Goal: Task Accomplishment & Management: Manage account settings

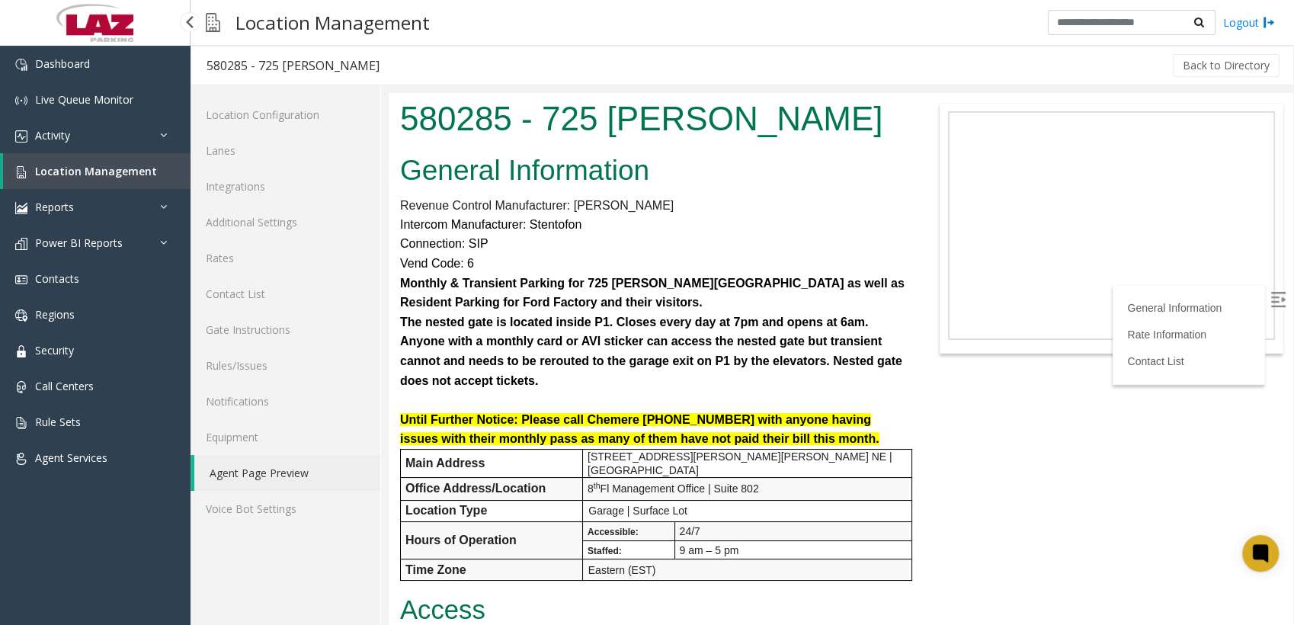
click at [79, 171] on span "Location Management" at bounding box center [96, 171] width 122 height 14
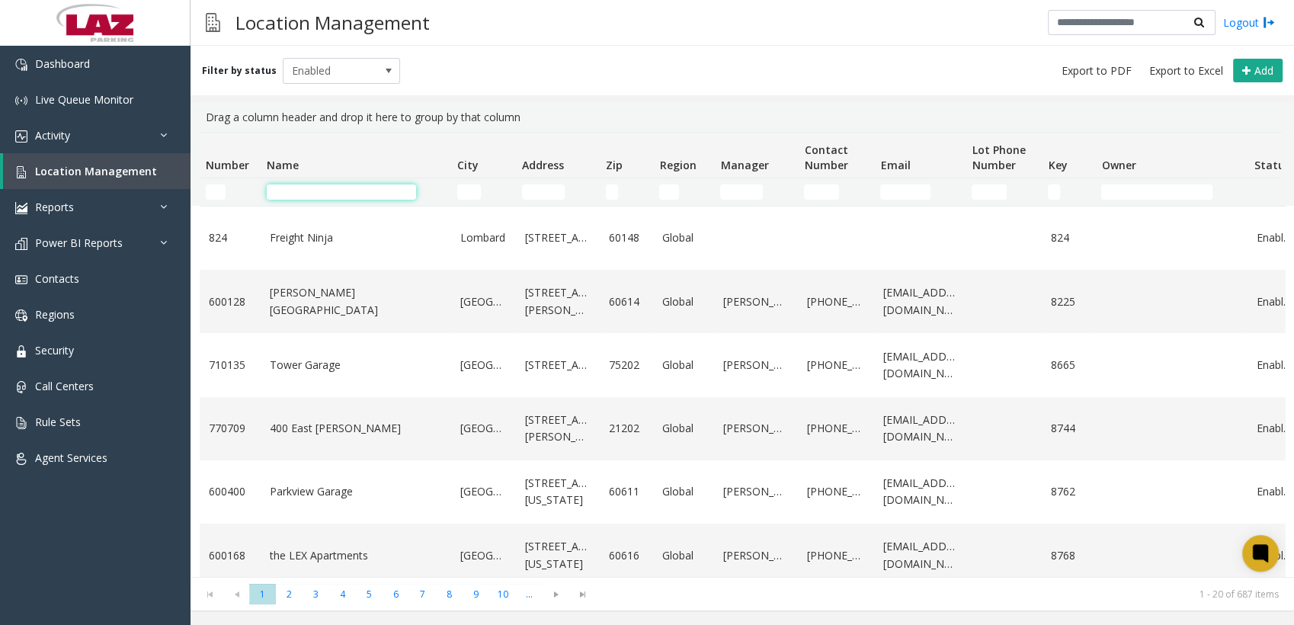
click at [357, 191] on input "Name Filter" at bounding box center [341, 191] width 149 height 15
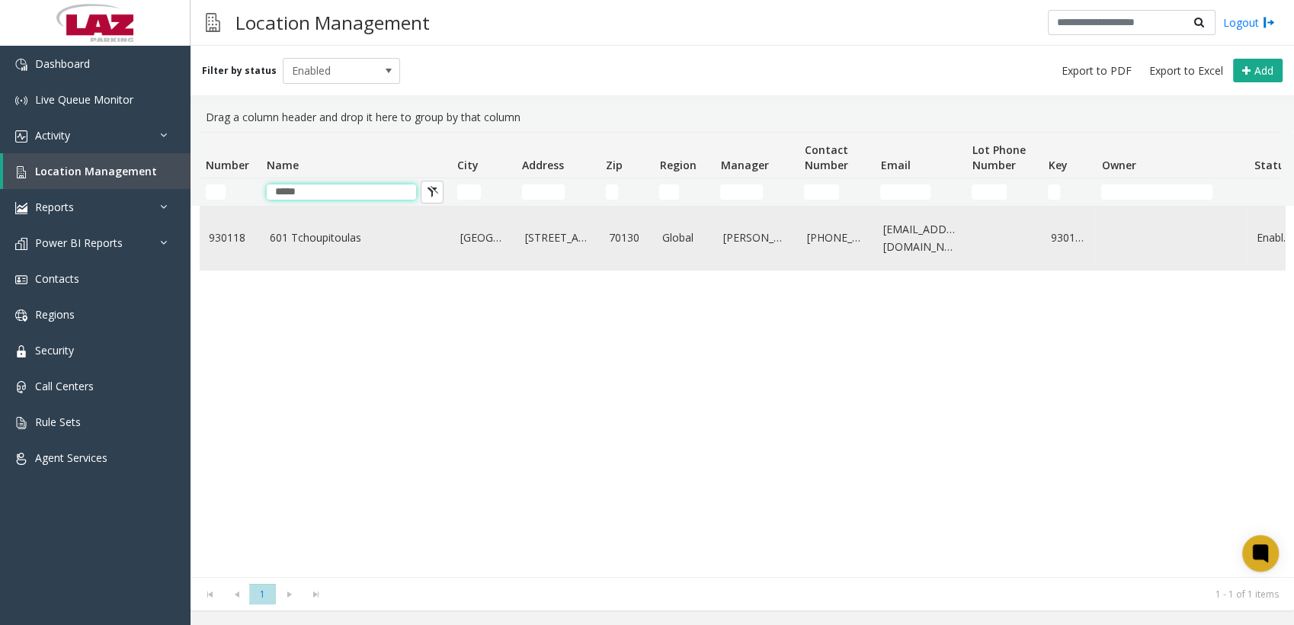
type input "*****"
click at [254, 241] on td "930118" at bounding box center [230, 238] width 61 height 63
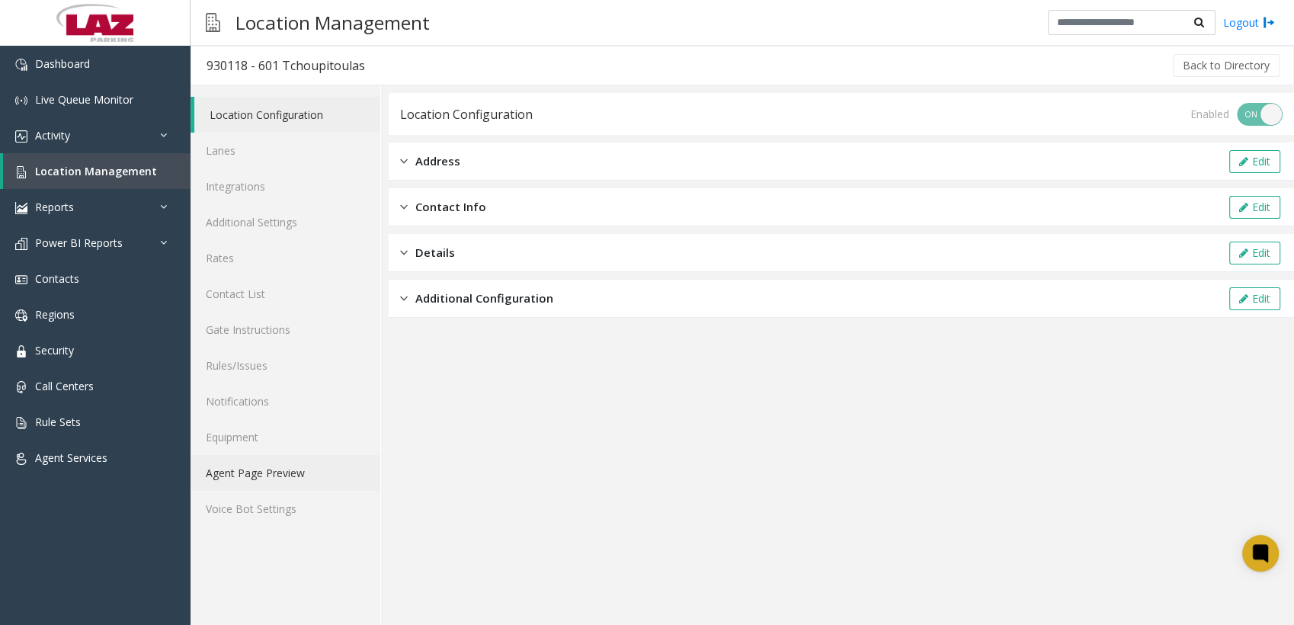
click at [264, 470] on link "Agent Page Preview" at bounding box center [286, 473] width 190 height 36
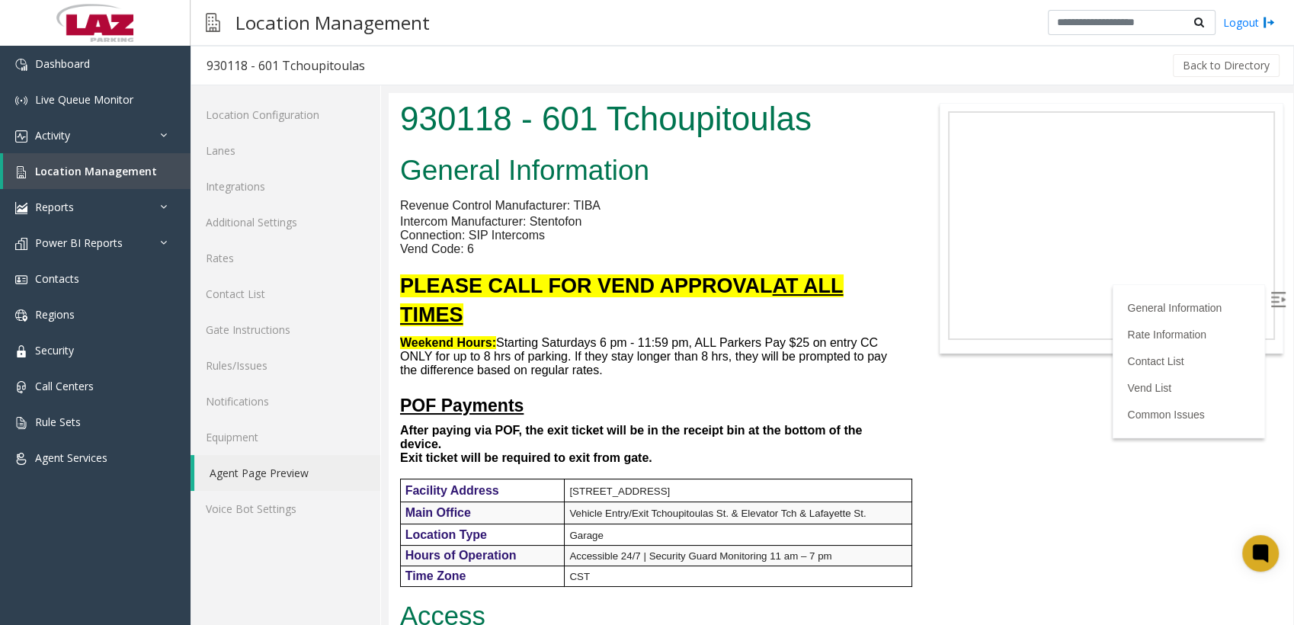
click at [725, 401] on h4 "POF Payments" at bounding box center [652, 405] width 504 height 24
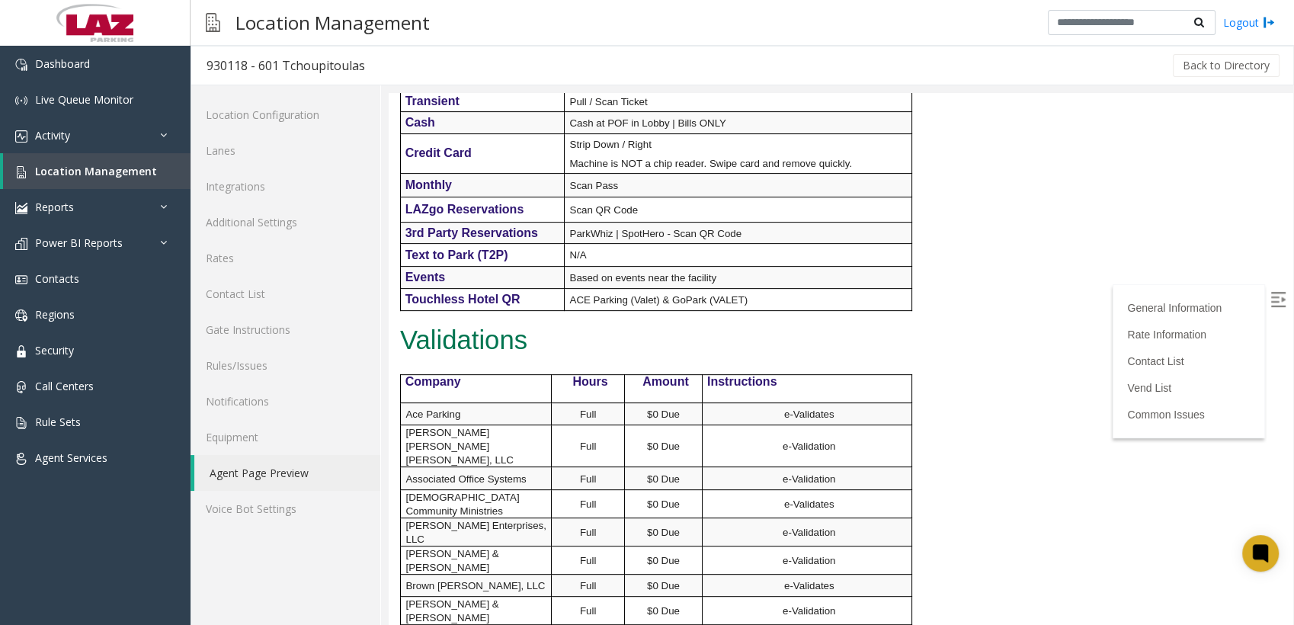
scroll to position [550, 0]
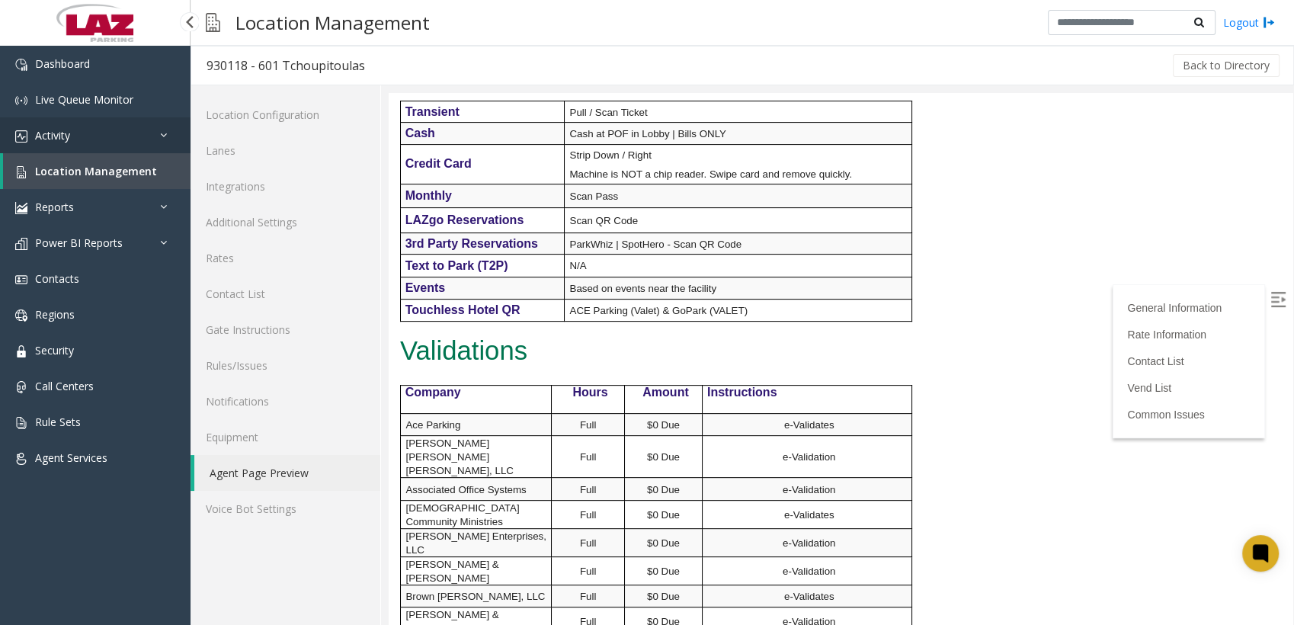
click at [59, 144] on link "Activity" at bounding box center [95, 135] width 191 height 36
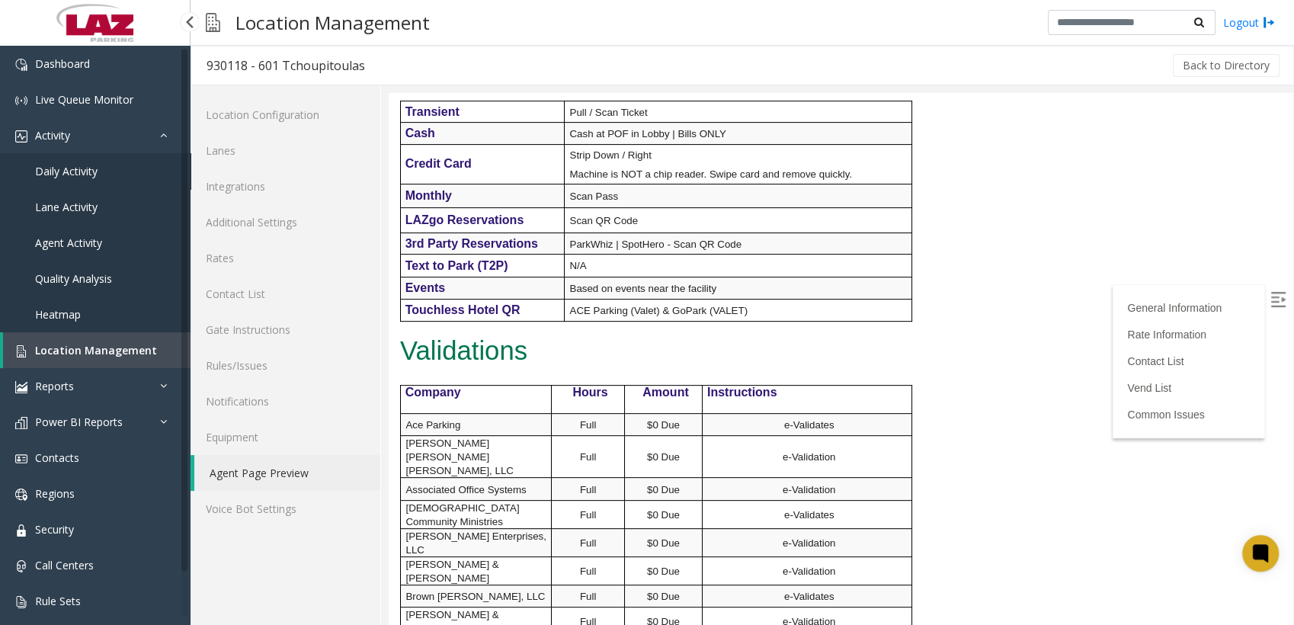
click at [72, 174] on span "Daily Activity" at bounding box center [66, 171] width 62 height 14
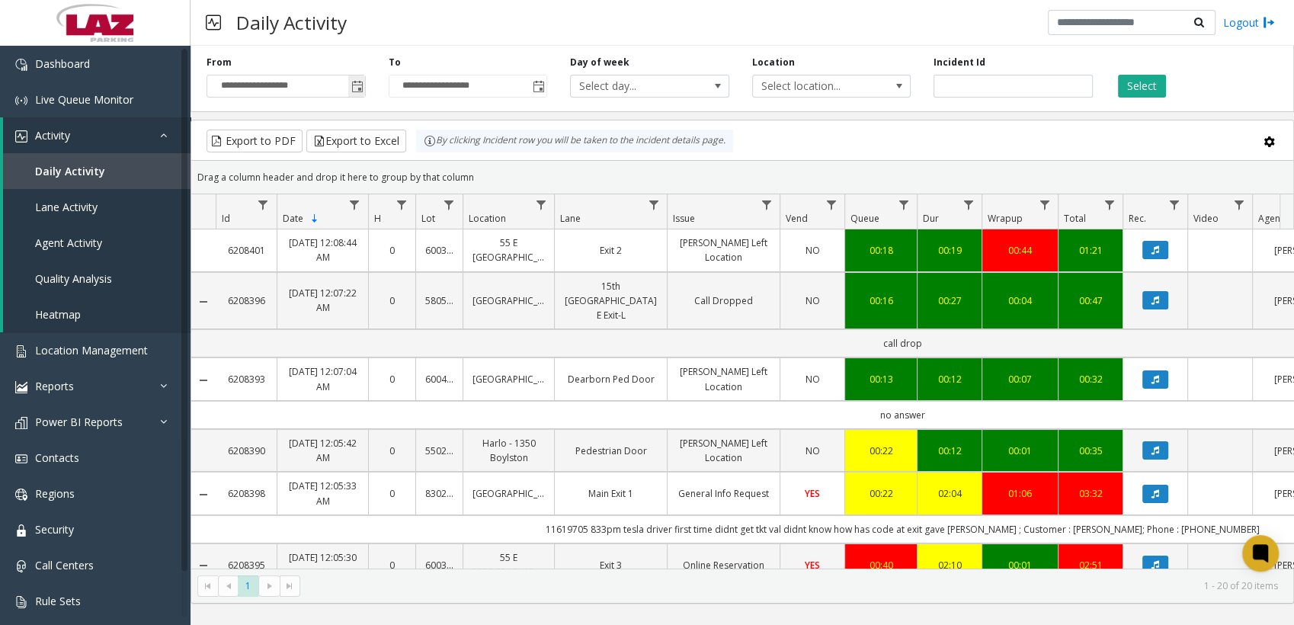
click at [357, 84] on span "Toggle popup" at bounding box center [357, 87] width 12 height 12
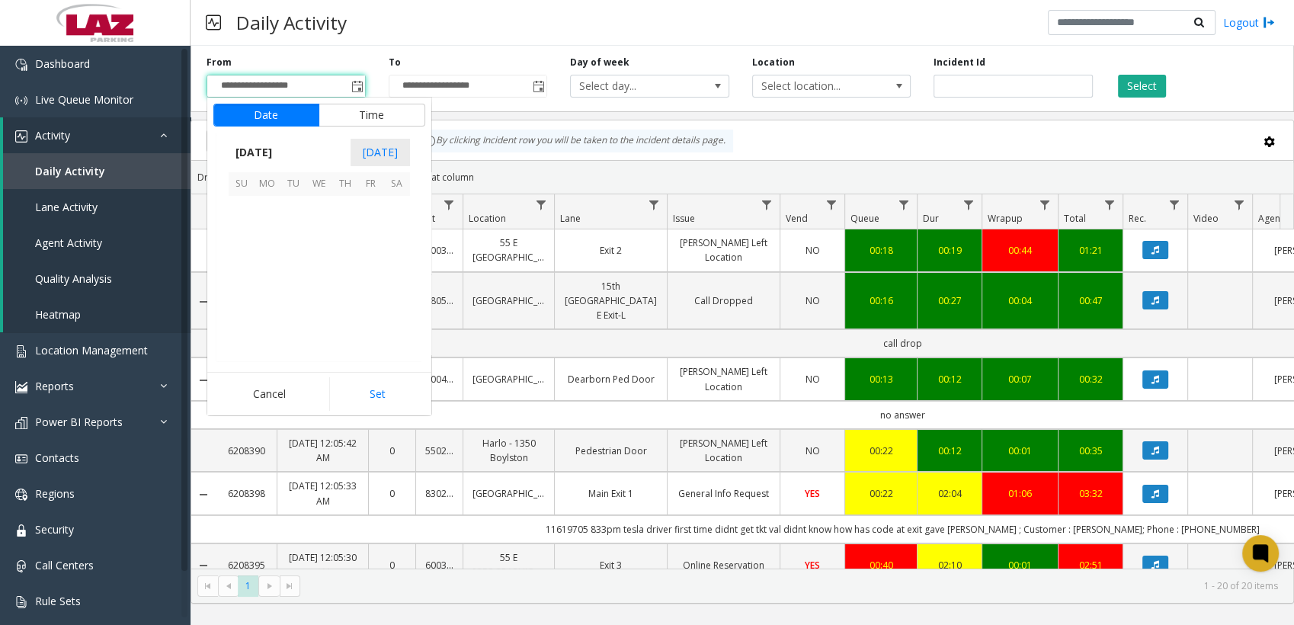
scroll to position [273680, 0]
click at [392, 209] on span "4" at bounding box center [397, 209] width 26 height 26
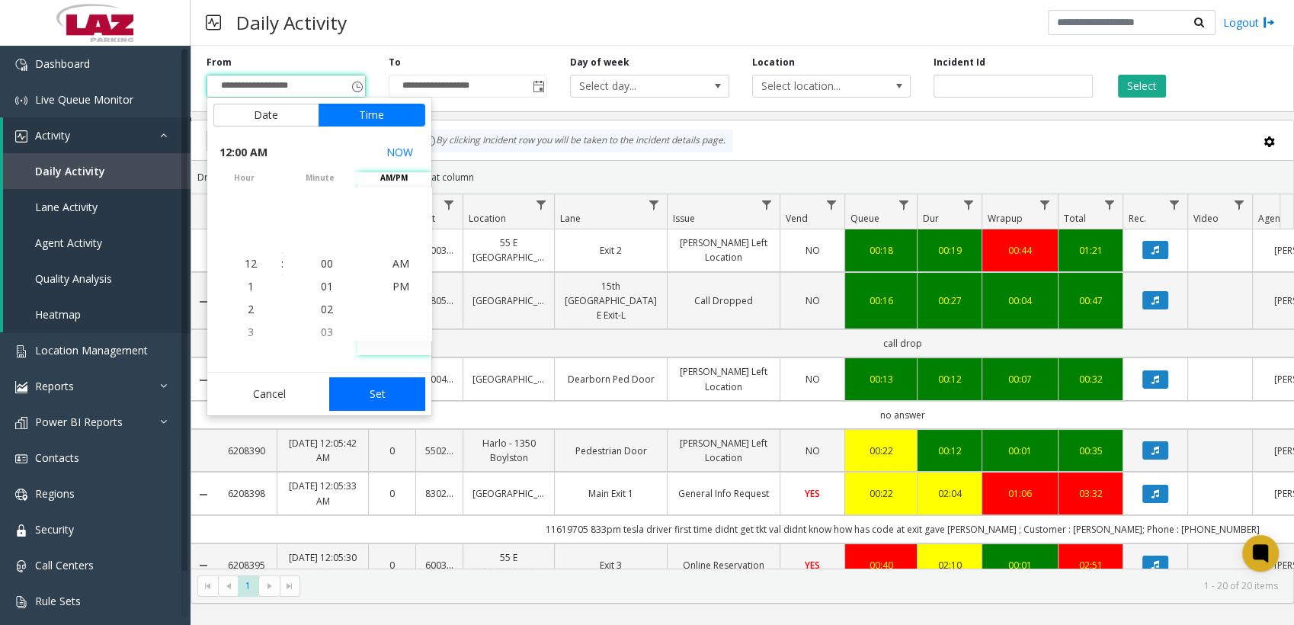
click at [393, 389] on button "Set" at bounding box center [377, 394] width 96 height 34
type input "**********"
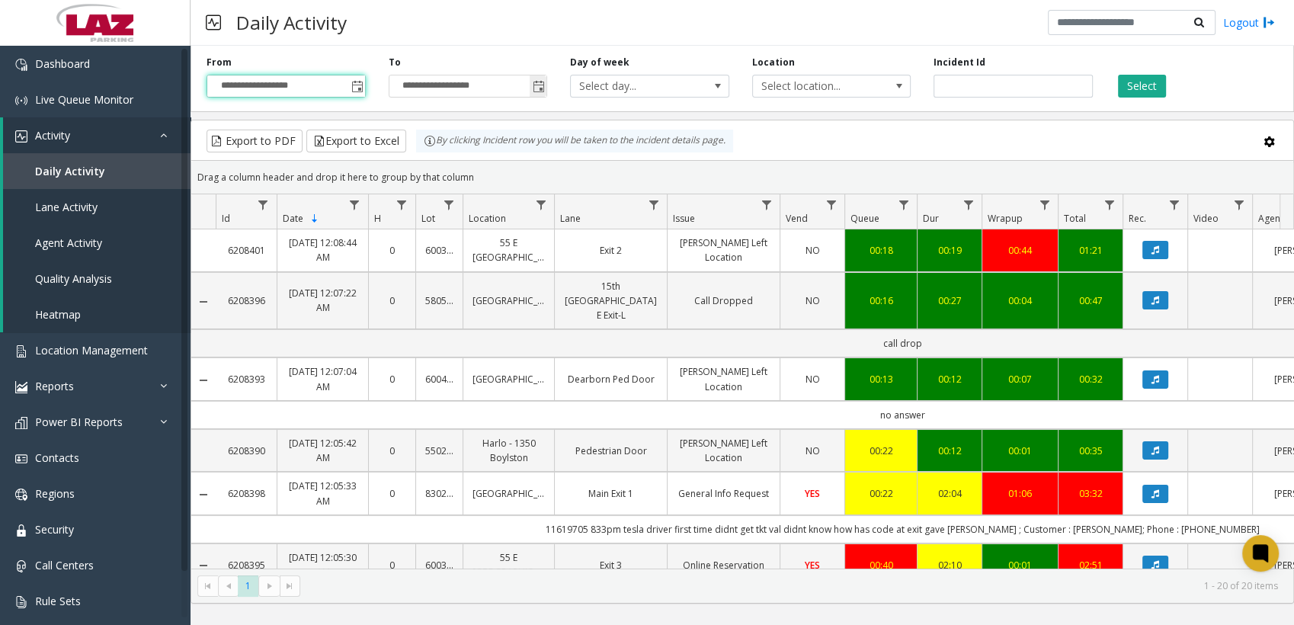
click at [536, 82] on span "Toggle popup" at bounding box center [539, 87] width 12 height 12
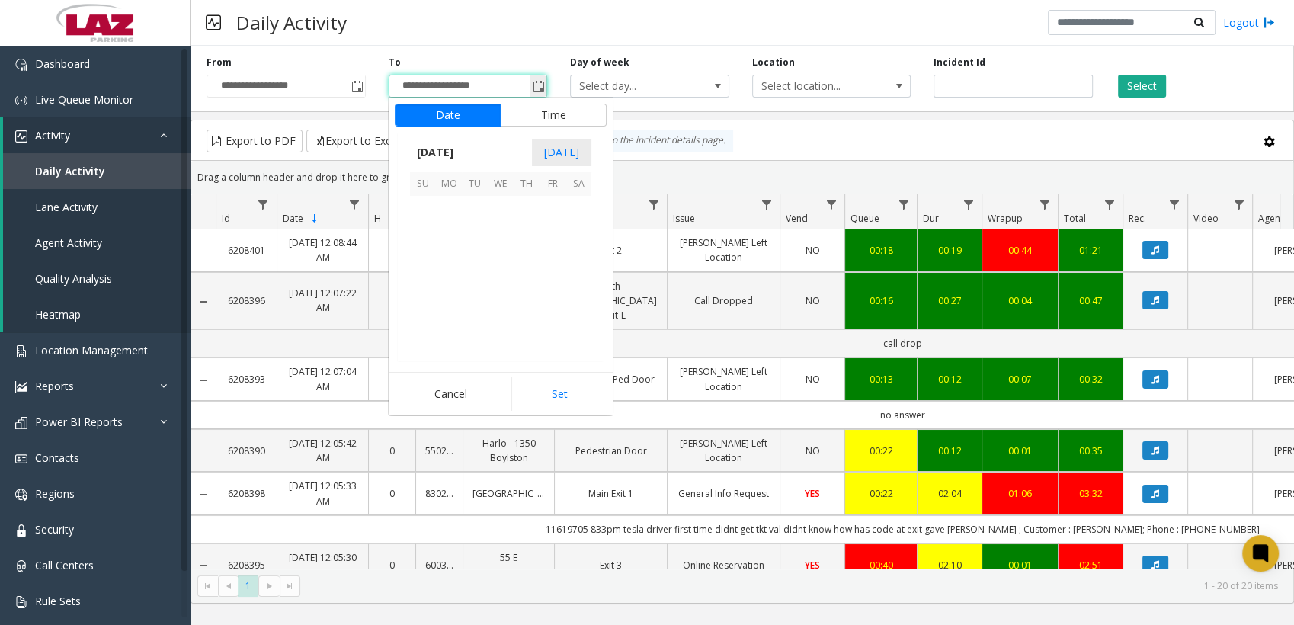
scroll to position [23, 0]
click at [579, 201] on span "4" at bounding box center [578, 209] width 26 height 26
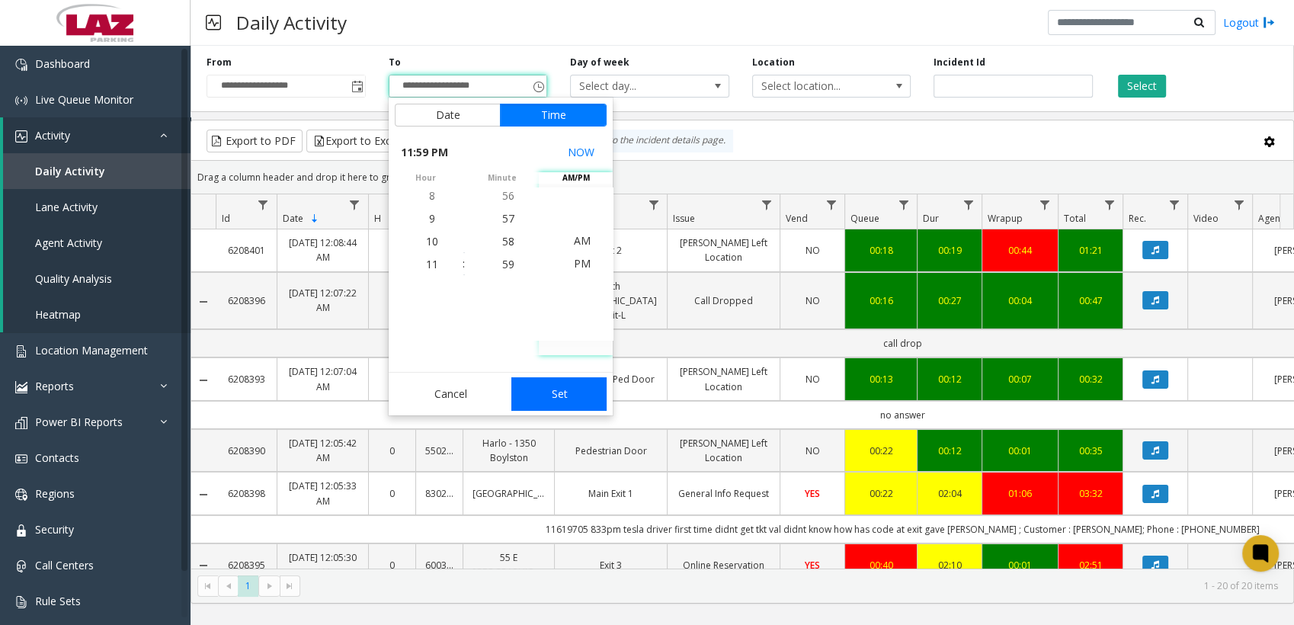
click at [565, 390] on button "Set" at bounding box center [559, 394] width 96 height 34
type input "**********"
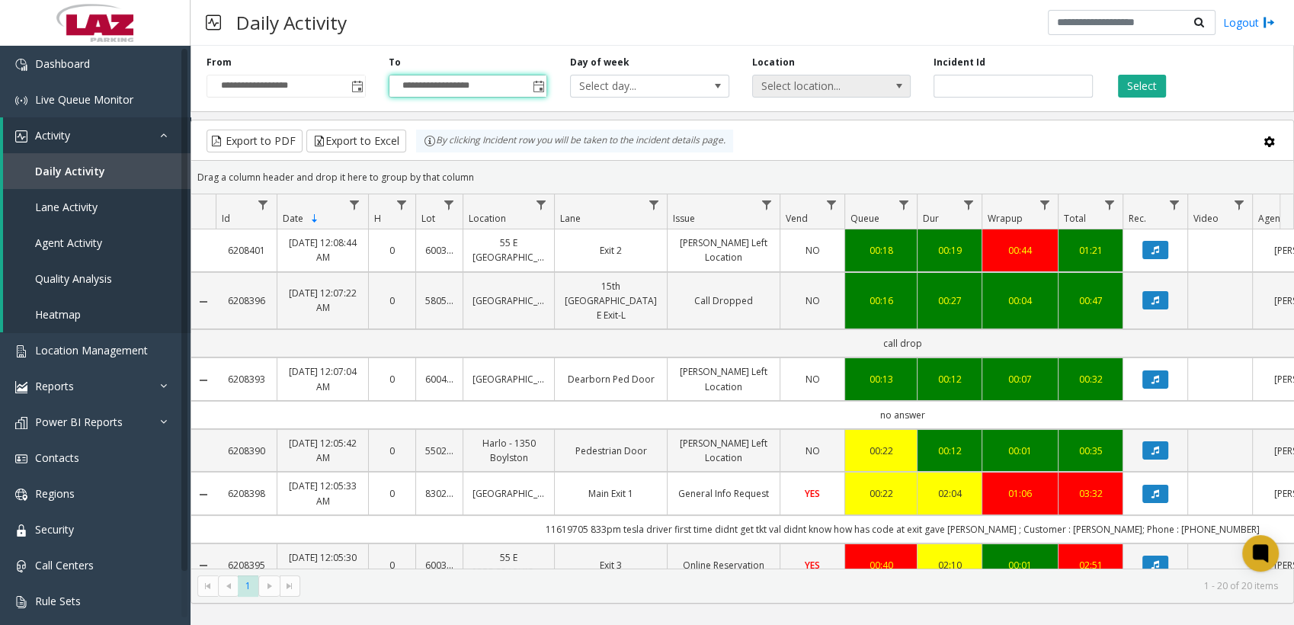
click at [788, 94] on span "Select location..." at bounding box center [816, 85] width 126 height 21
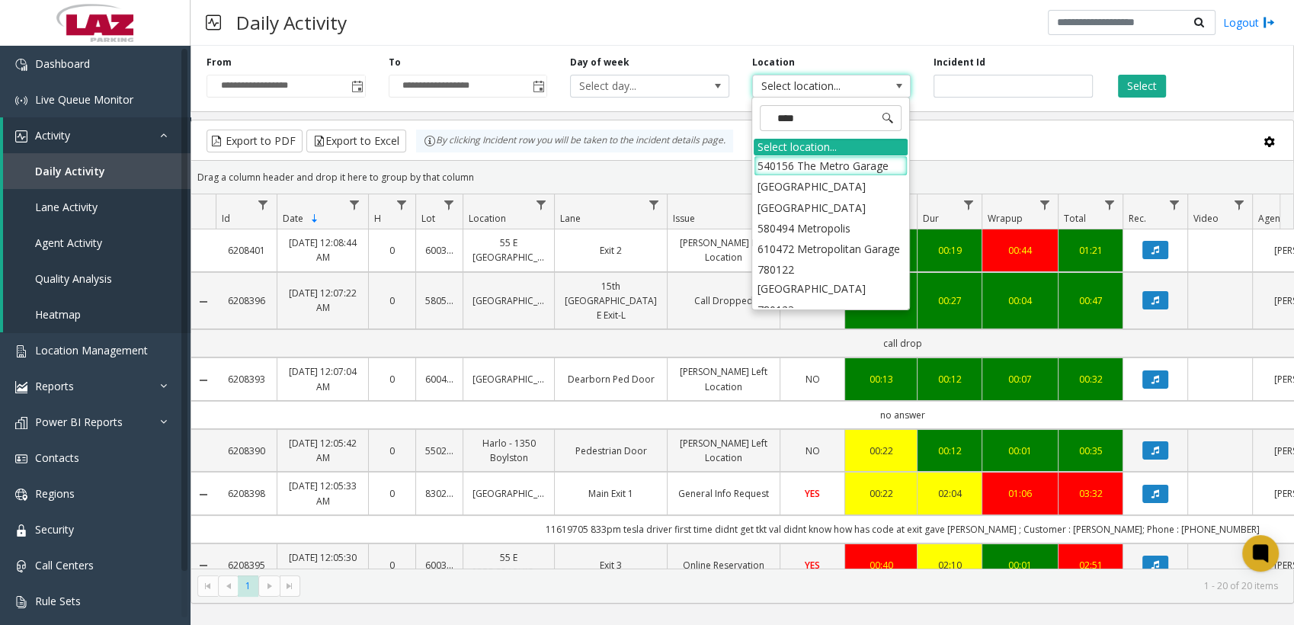
type input "*****"
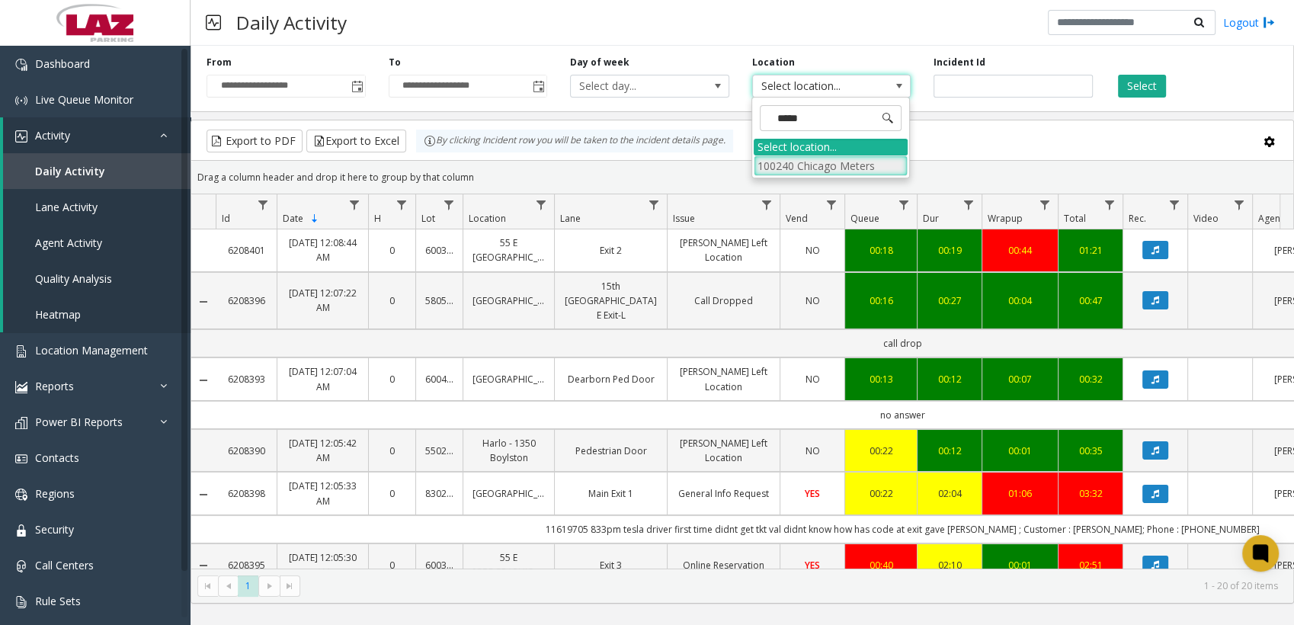
click at [771, 160] on li "100240 Chicago Meters" at bounding box center [831, 165] width 154 height 21
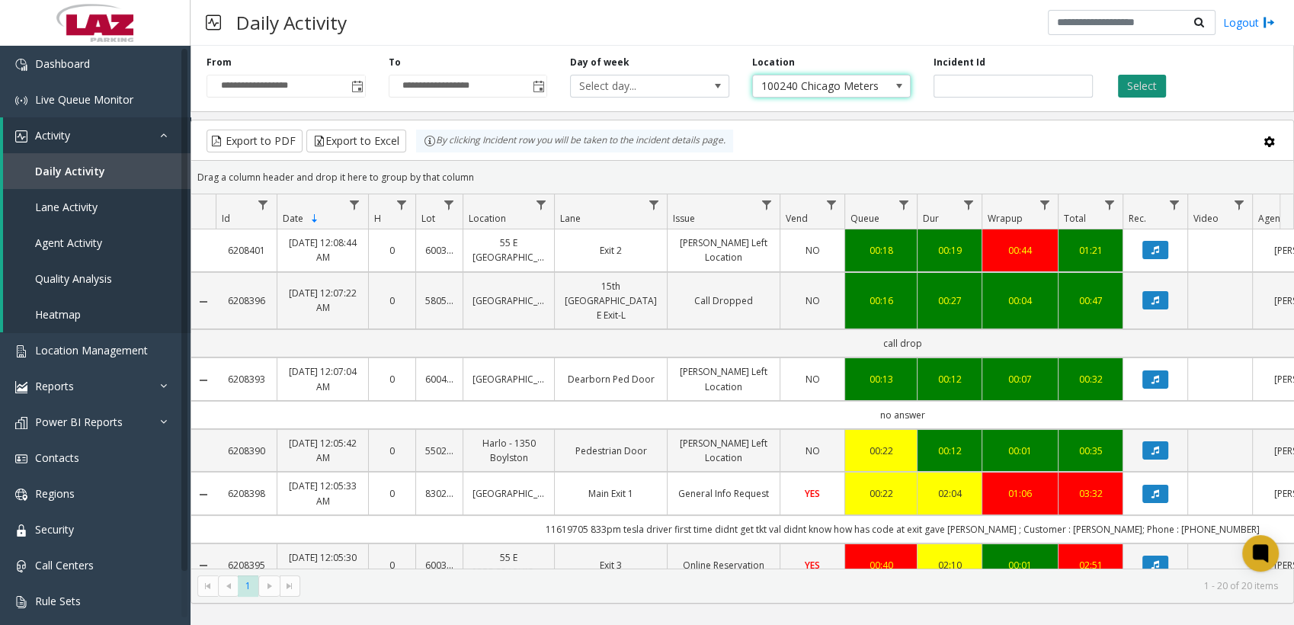
click at [1134, 82] on button "Select" at bounding box center [1142, 86] width 48 height 23
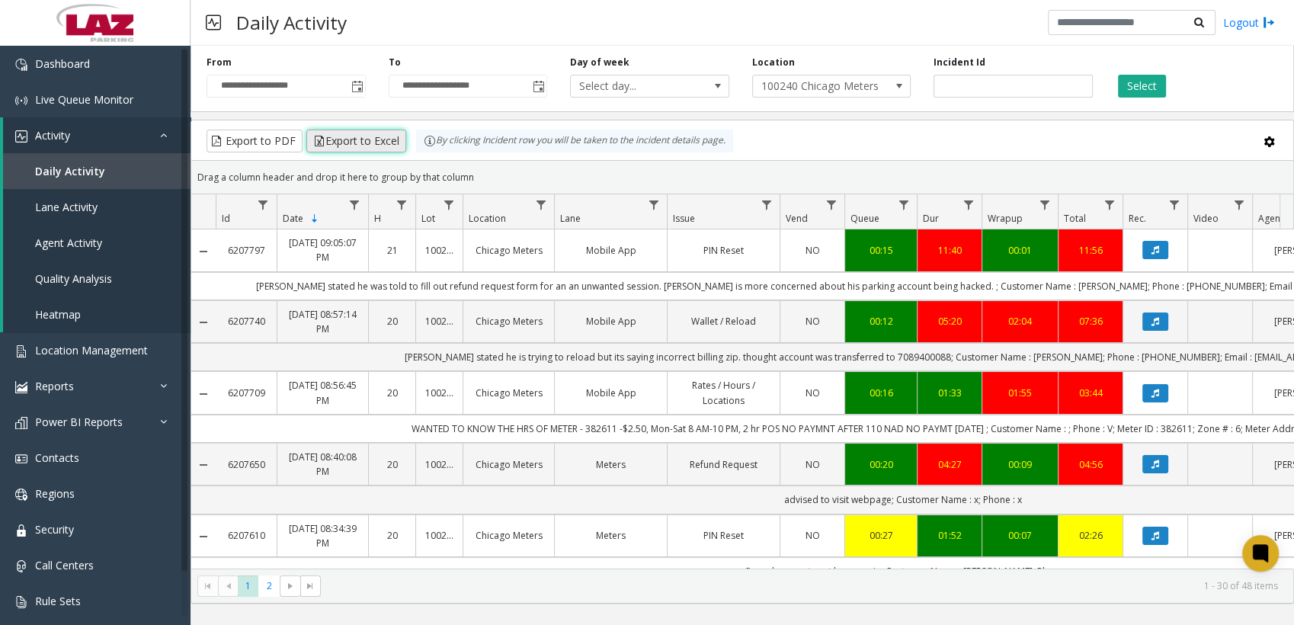
click at [327, 139] on button "Export to Excel" at bounding box center [356, 141] width 100 height 23
click at [85, 346] on span "Location Management" at bounding box center [91, 350] width 113 height 14
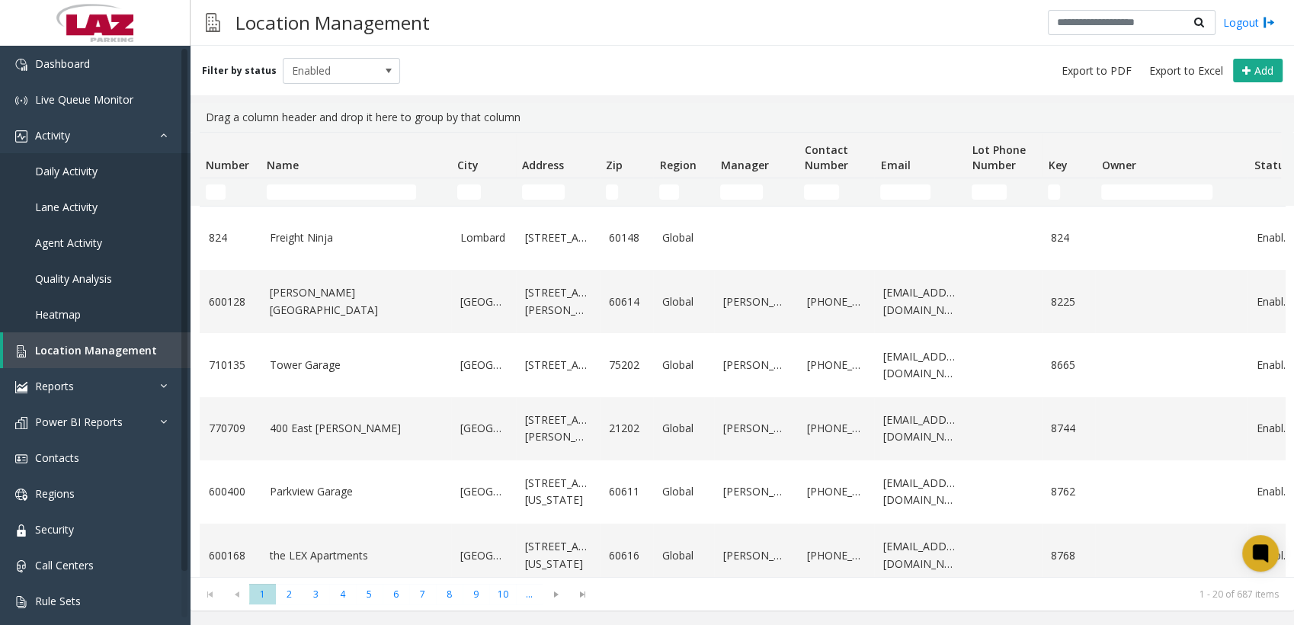
click at [329, 182] on td "Name Filter" at bounding box center [356, 191] width 191 height 27
click at [330, 186] on input "Name Filter" at bounding box center [341, 191] width 149 height 15
type input "*"
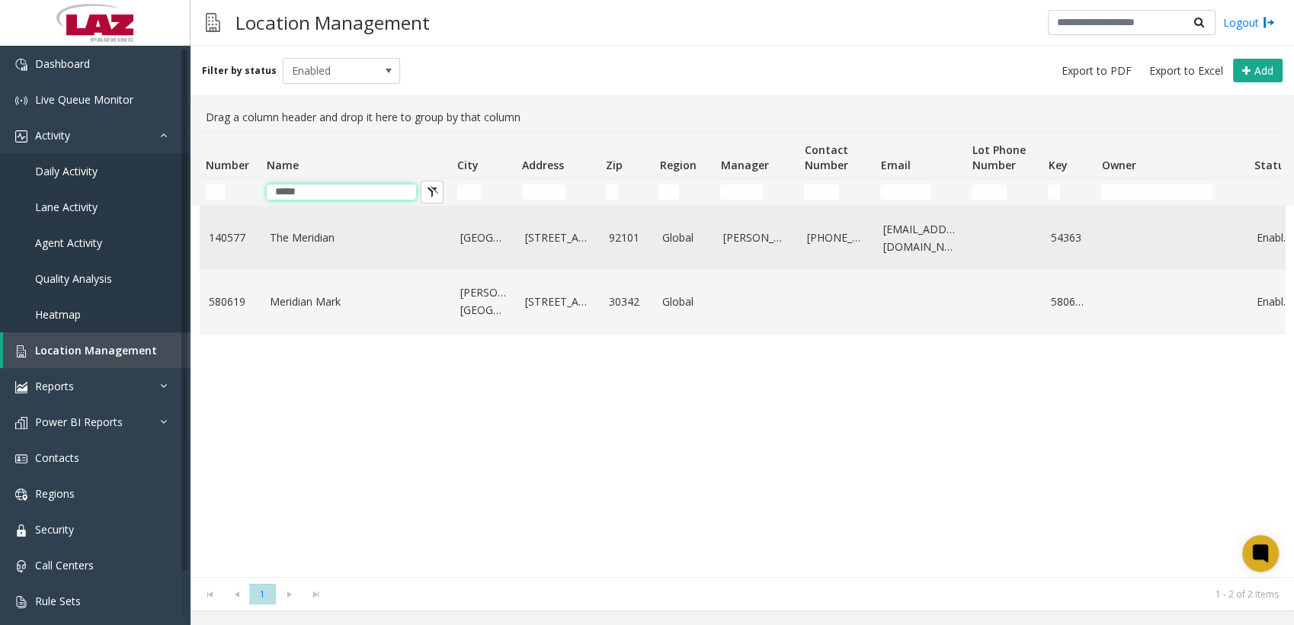
type input "*****"
click at [316, 234] on link "The Meridian" at bounding box center [356, 237] width 172 height 17
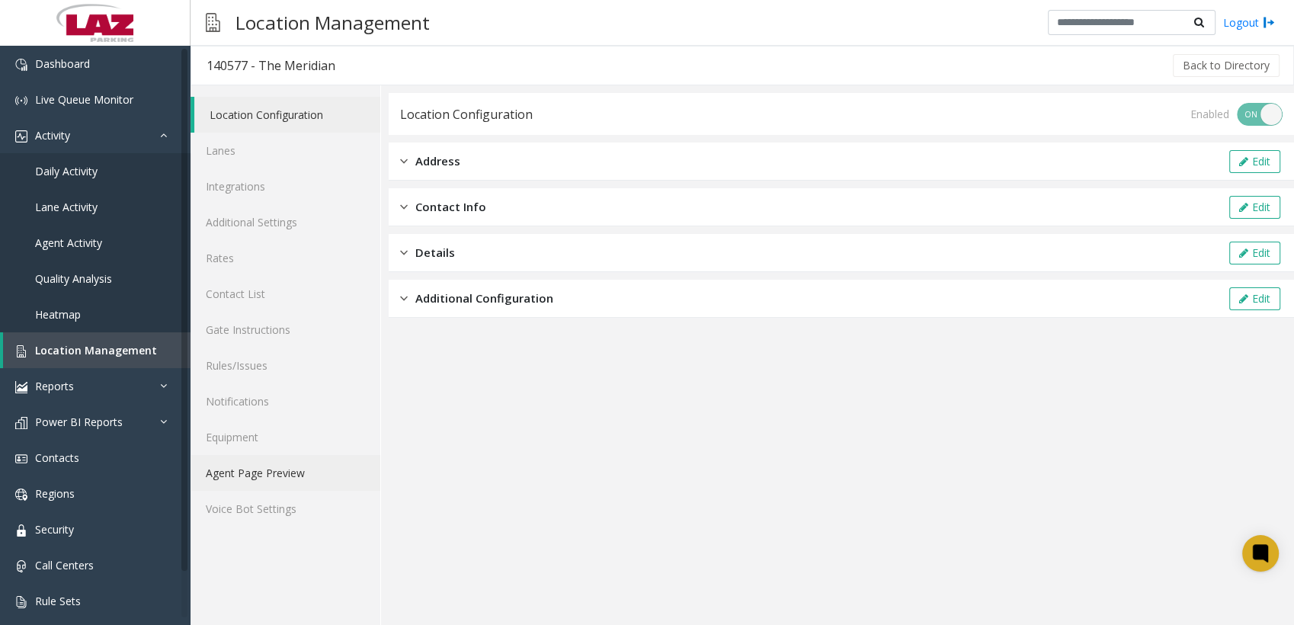
click at [274, 460] on link "Agent Page Preview" at bounding box center [286, 473] width 190 height 36
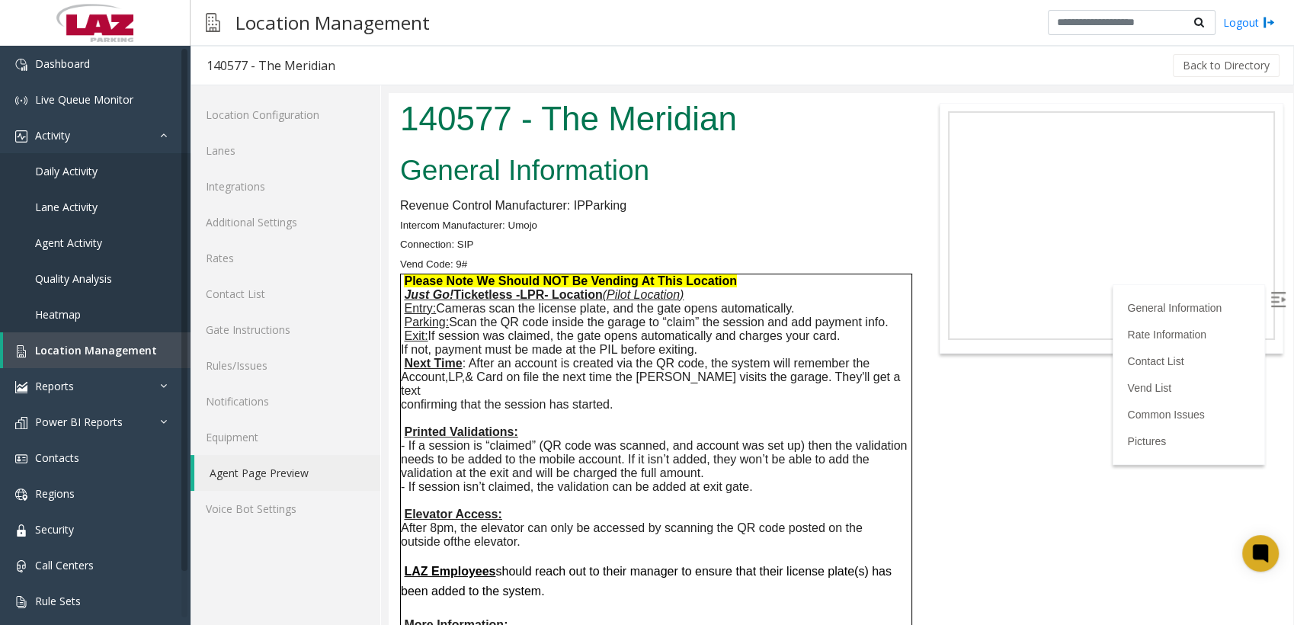
click at [744, 225] on p "Intercom Manufacturer: Umojo" at bounding box center [652, 225] width 504 height 20
click at [255, 370] on link "Rules/Issues" at bounding box center [286, 365] width 190 height 36
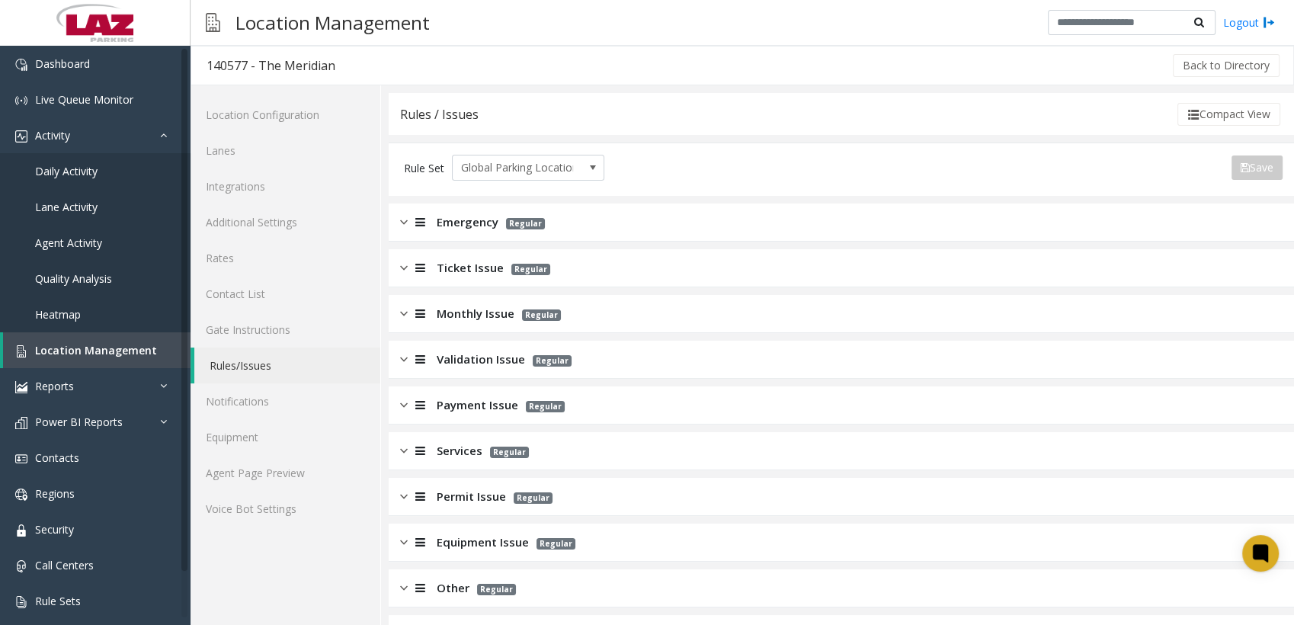
click at [483, 396] on span "Payment Issue" at bounding box center [478, 405] width 82 height 18
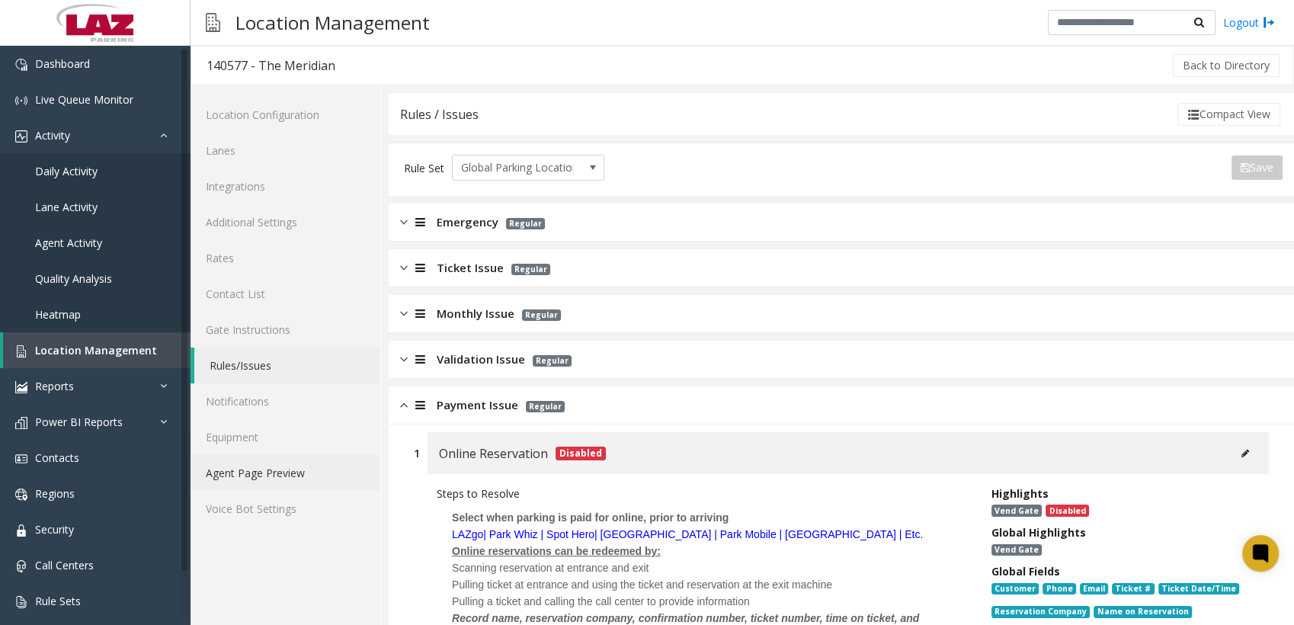
click at [293, 479] on link "Agent Page Preview" at bounding box center [286, 473] width 190 height 36
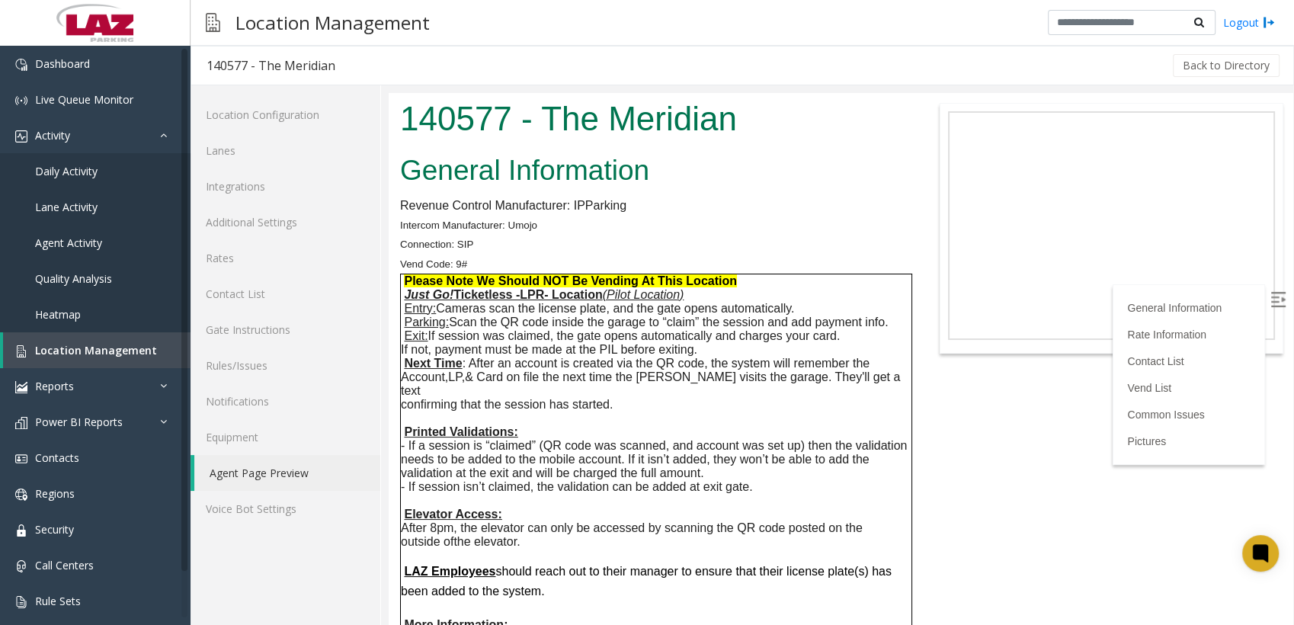
click at [831, 230] on p "Intercom Manufacturer: Umojo" at bounding box center [652, 225] width 504 height 20
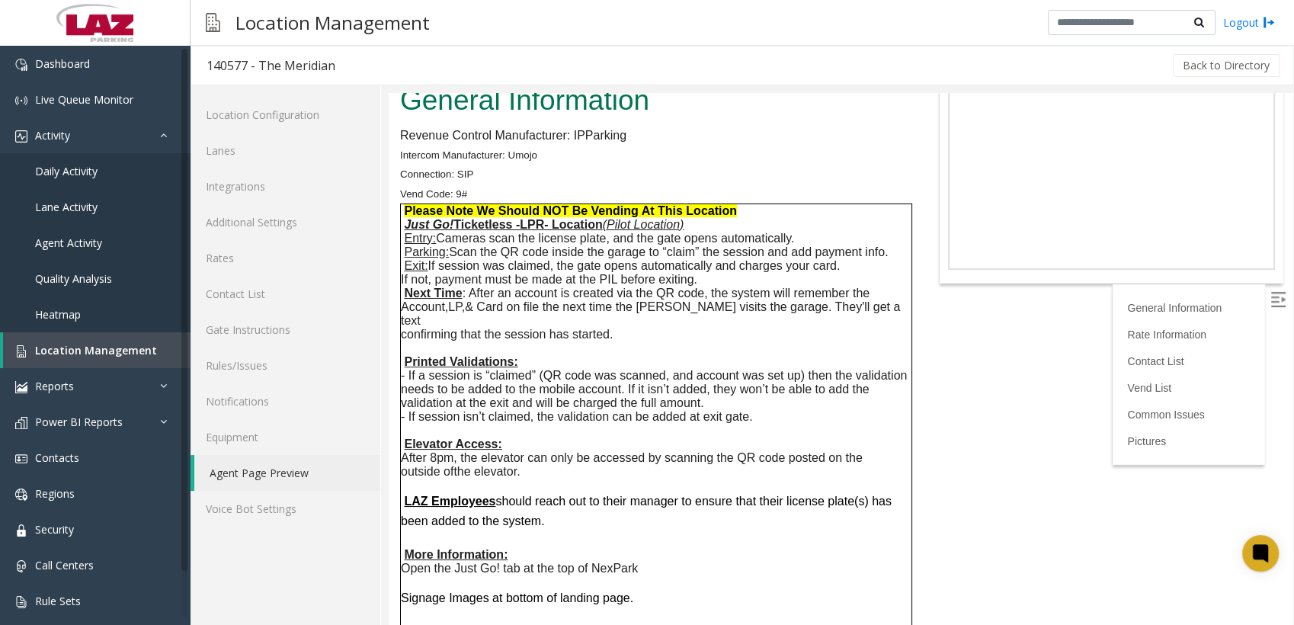
scroll to position [71, 0]
click at [856, 450] on p "After 8pm, the elevator can only be accessed by scanning the QR code posted on …" at bounding box center [656, 457] width 511 height 14
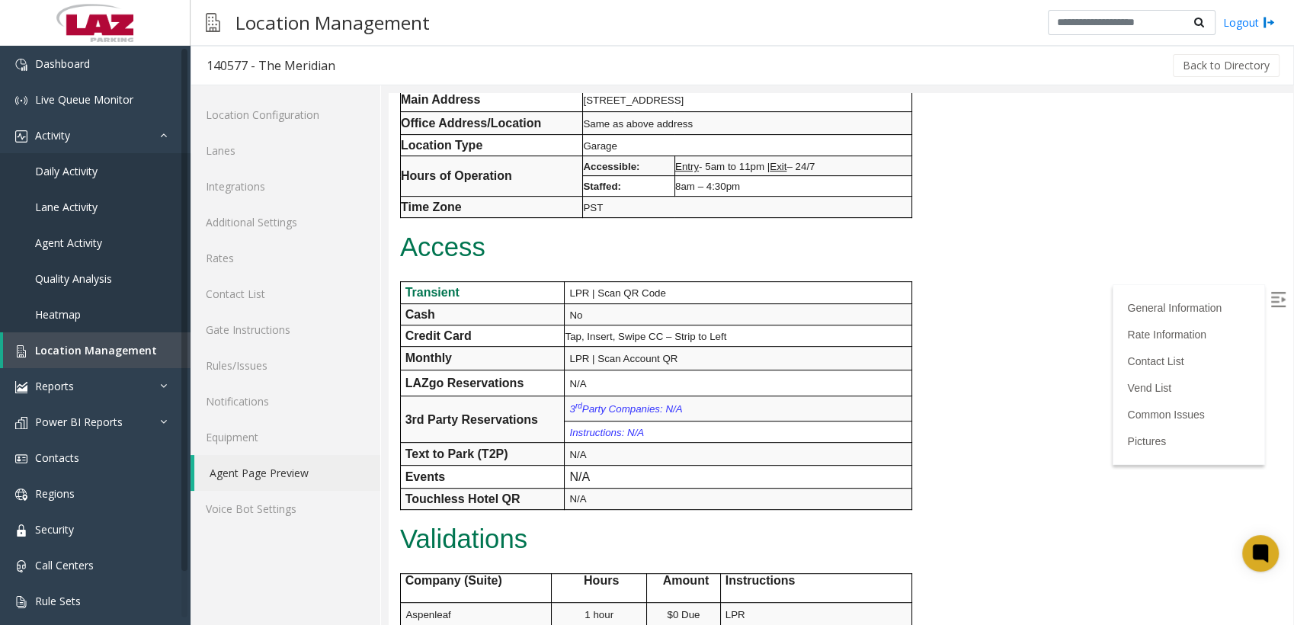
scroll to position [625, 0]
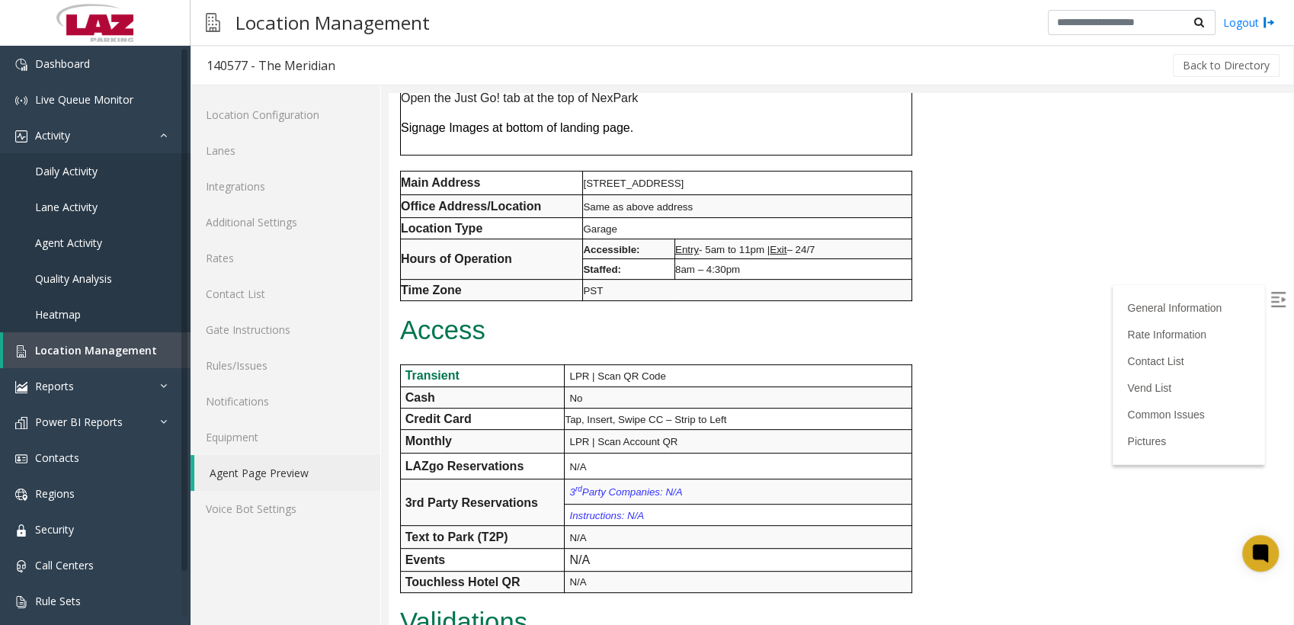
scroll to position [593, 0]
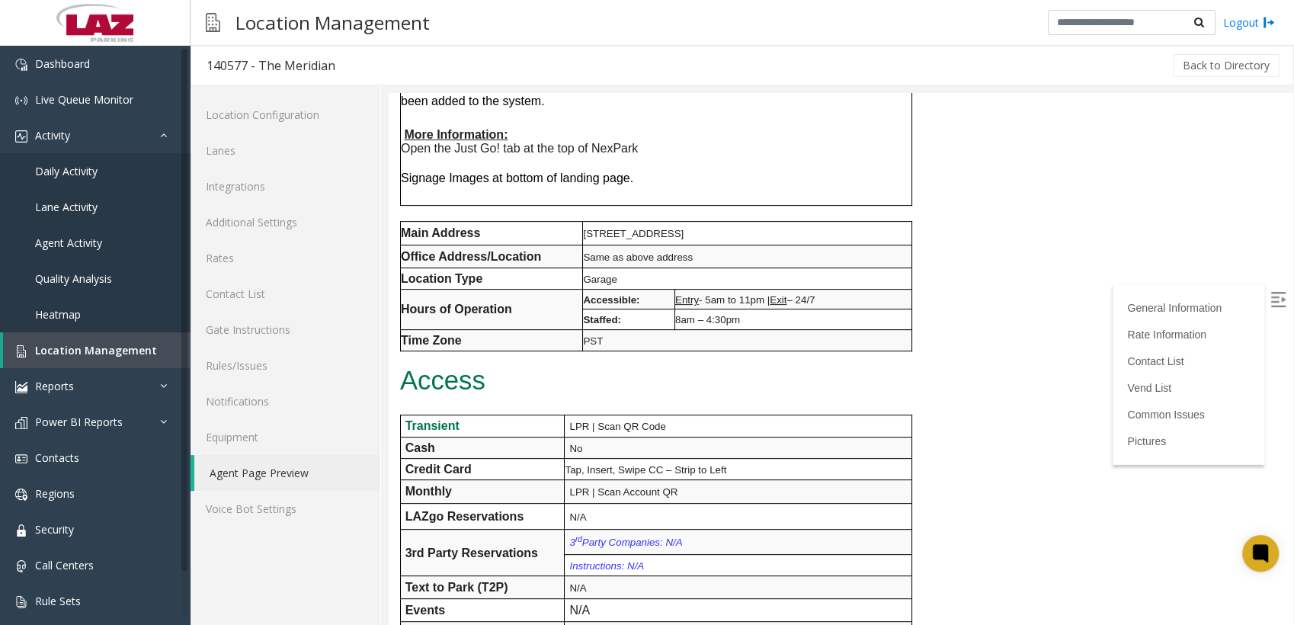
scroll to position [494, 0]
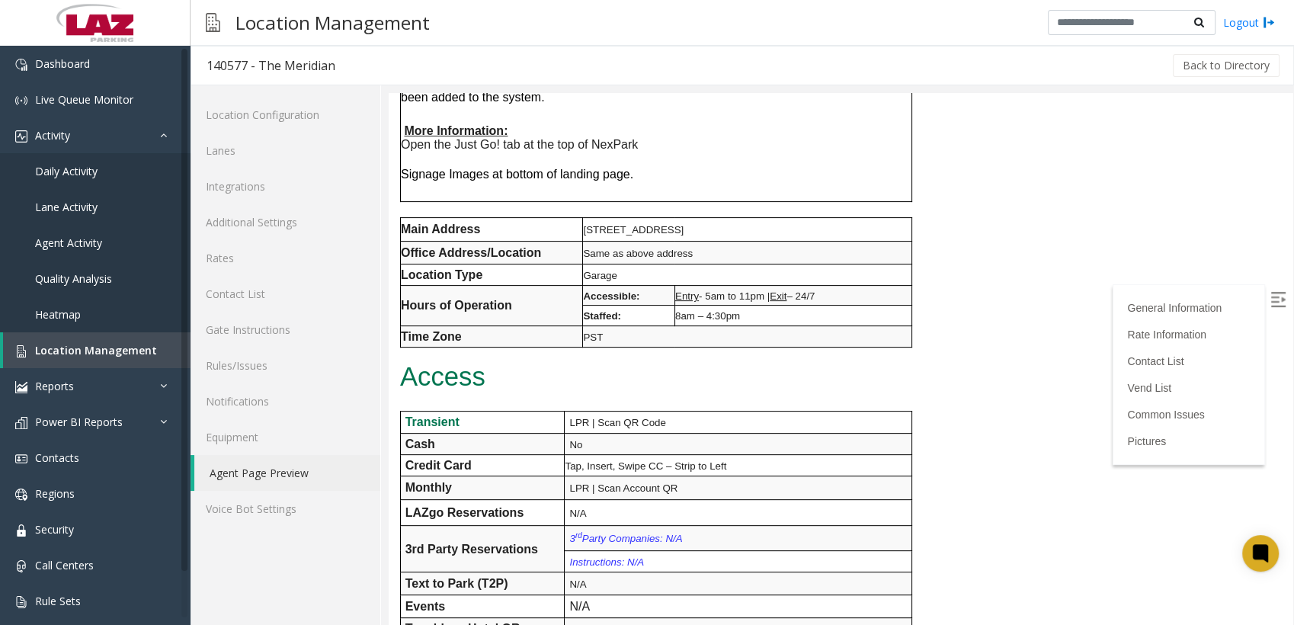
drag, startPoint x: 753, startPoint y: 230, endPoint x: 581, endPoint y: 223, distance: 172.4
click at [581, 223] on tr "Main Address [STREET_ADDRESS]" at bounding box center [656, 229] width 511 height 24
copy tr "[STREET_ADDRESS]"
click at [795, 408] on p at bounding box center [652, 401] width 504 height 20
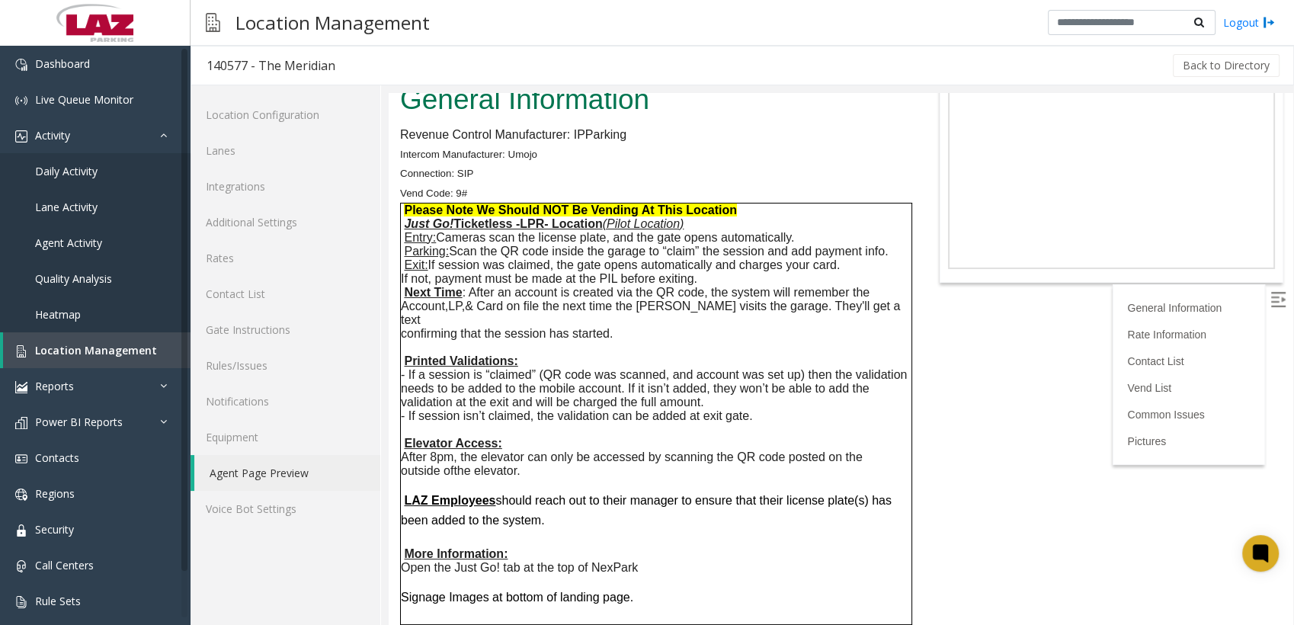
scroll to position [0, 0]
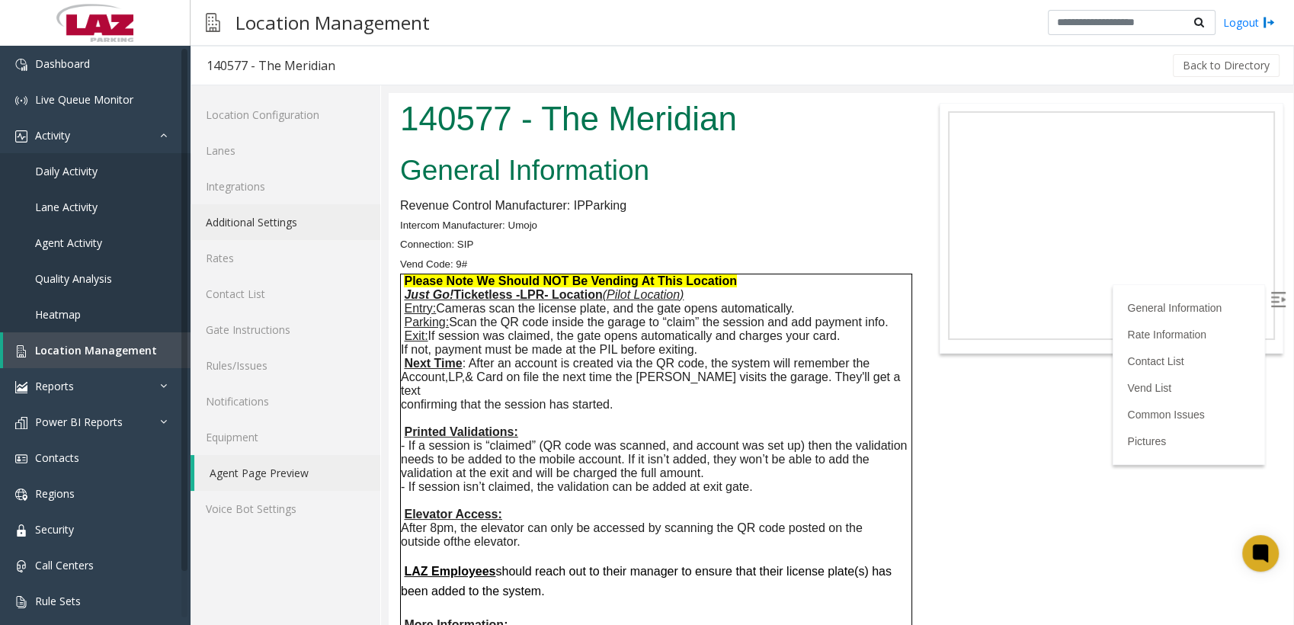
click at [265, 219] on link "Additional Settings" at bounding box center [286, 222] width 190 height 36
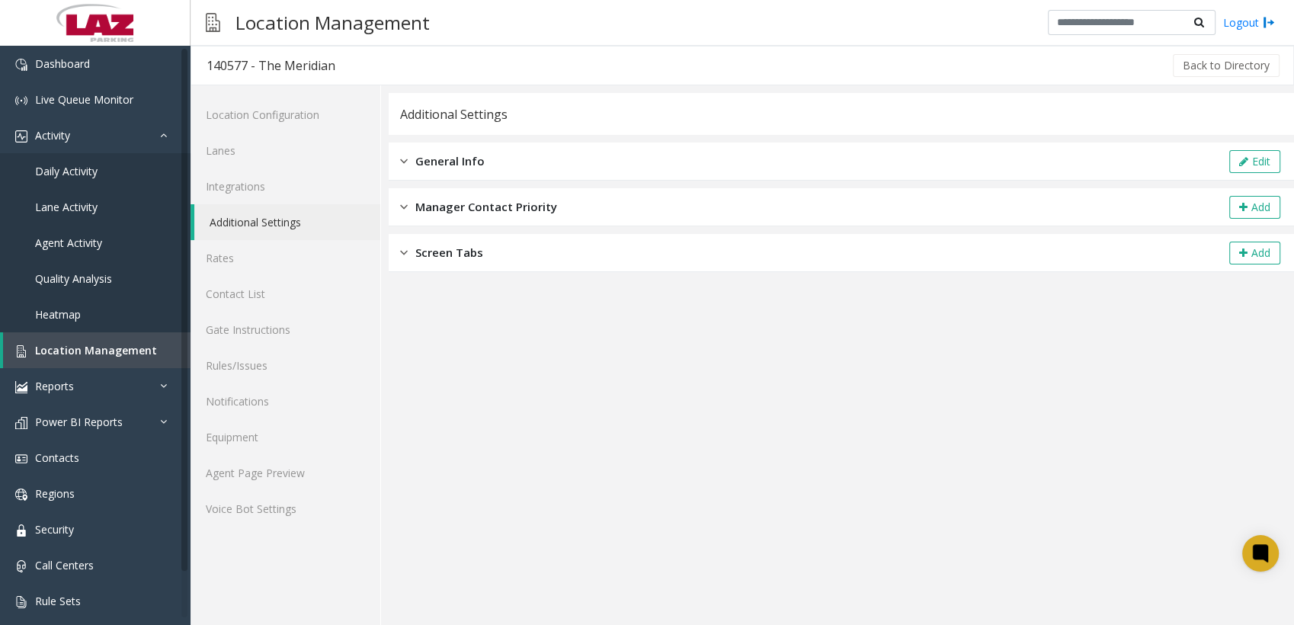
click at [536, 164] on div "General Info Edit" at bounding box center [841, 162] width 905 height 38
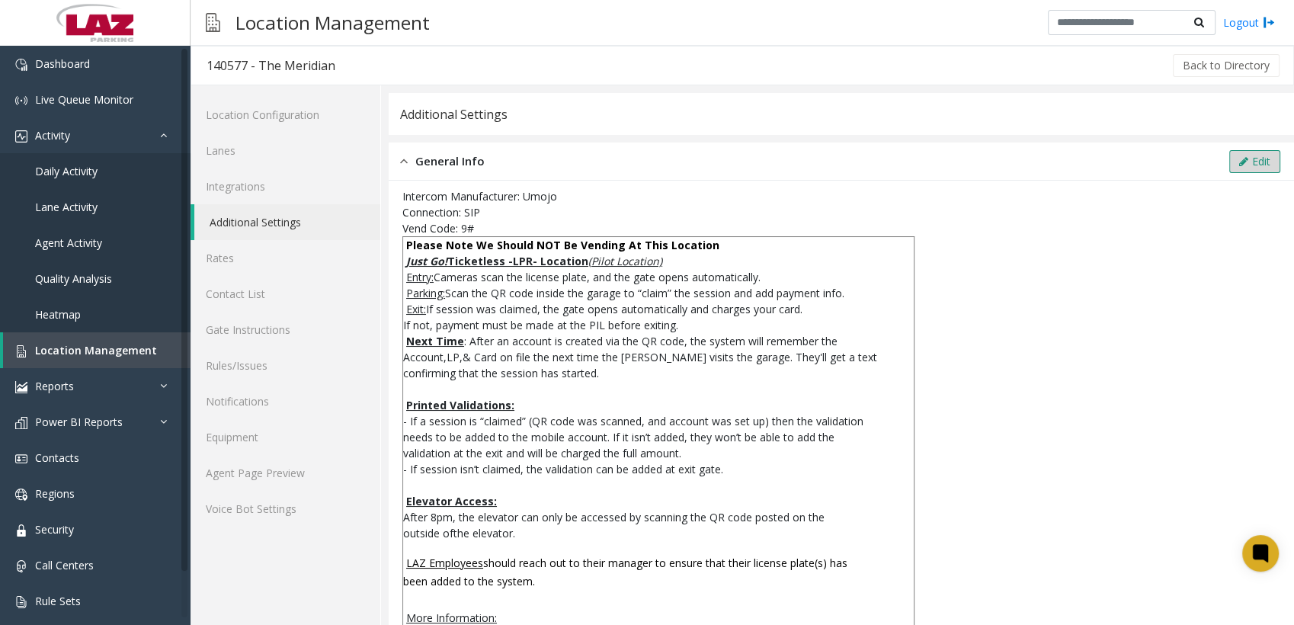
click at [1244, 162] on button "Edit" at bounding box center [1254, 161] width 51 height 23
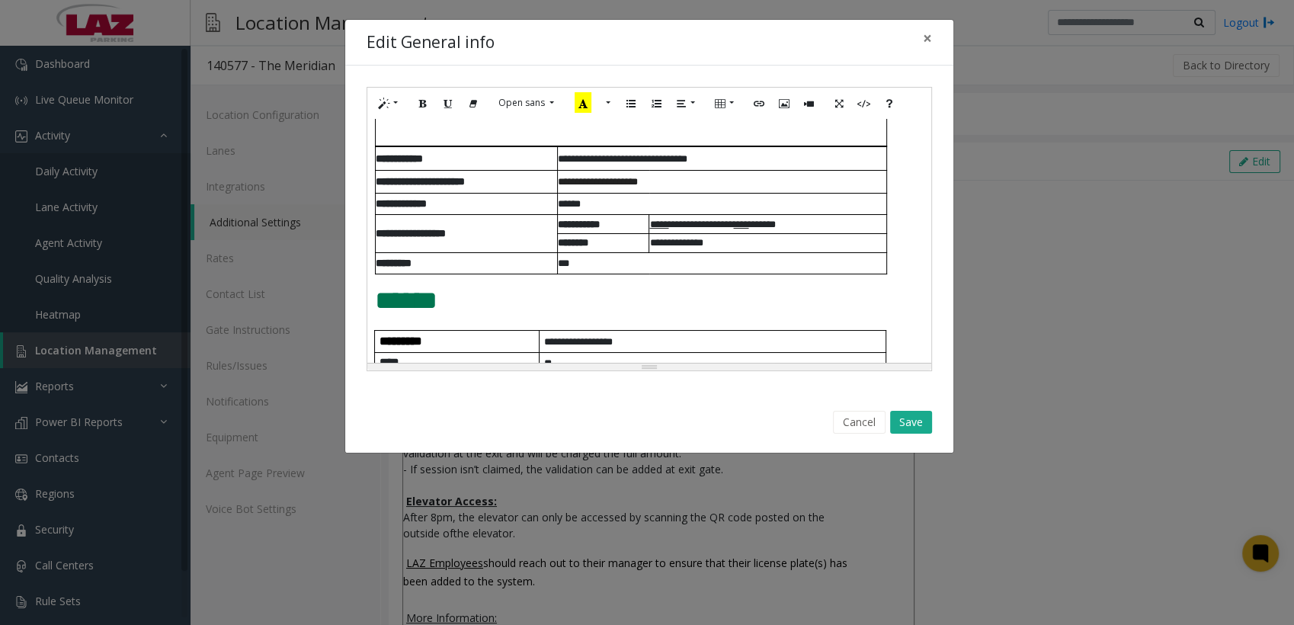
scroll to position [463, 0]
click at [574, 159] on span "**********" at bounding box center [623, 158] width 130 height 10
click at [741, 157] on p "**********" at bounding box center [722, 158] width 328 height 16
click at [911, 417] on button "Save" at bounding box center [911, 422] width 42 height 23
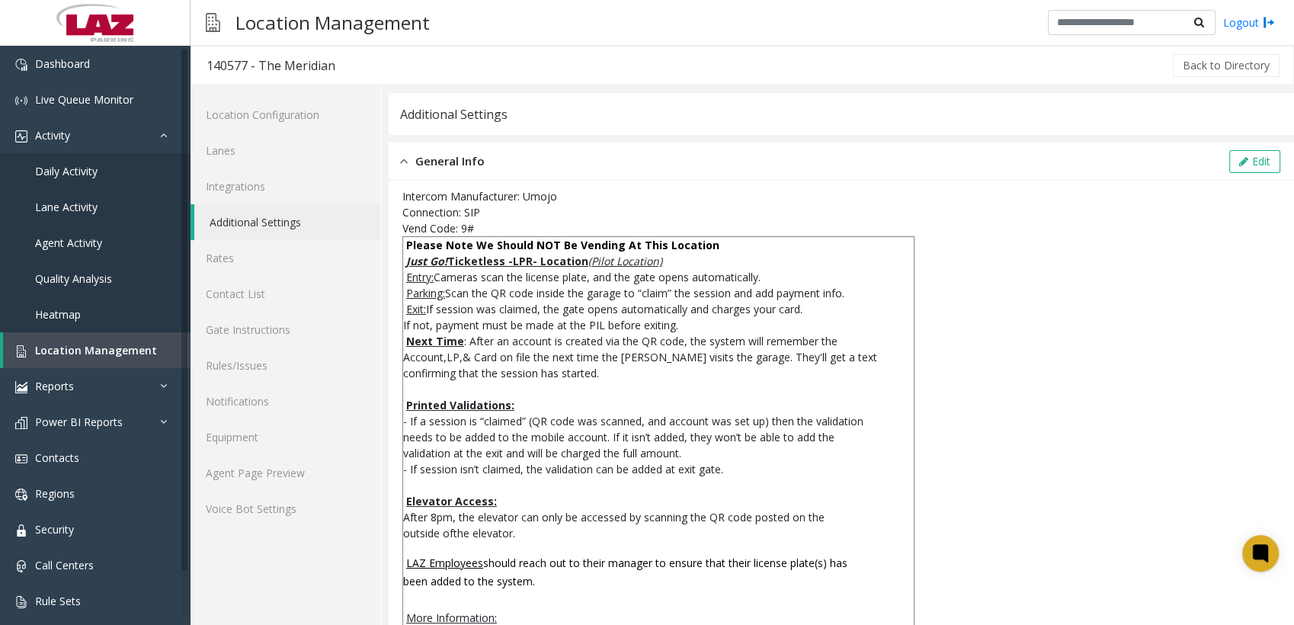
click at [825, 149] on div "General Info Edit" at bounding box center [841, 162] width 905 height 38
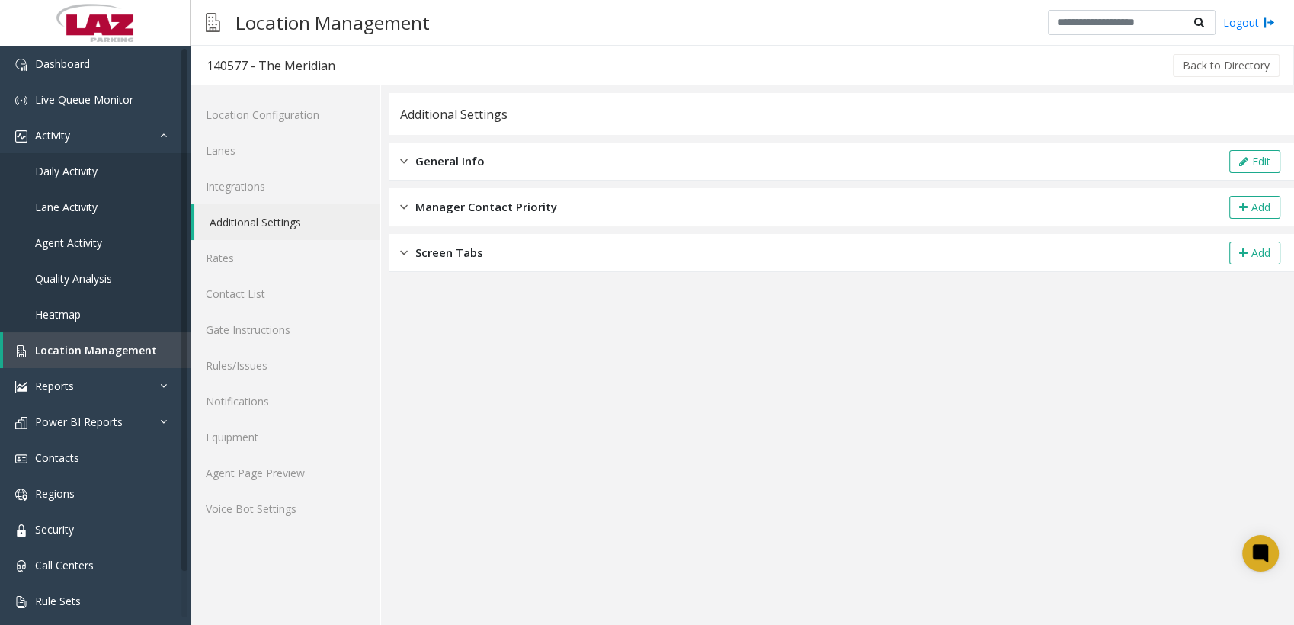
click at [466, 148] on div "General Info Edit" at bounding box center [841, 162] width 905 height 38
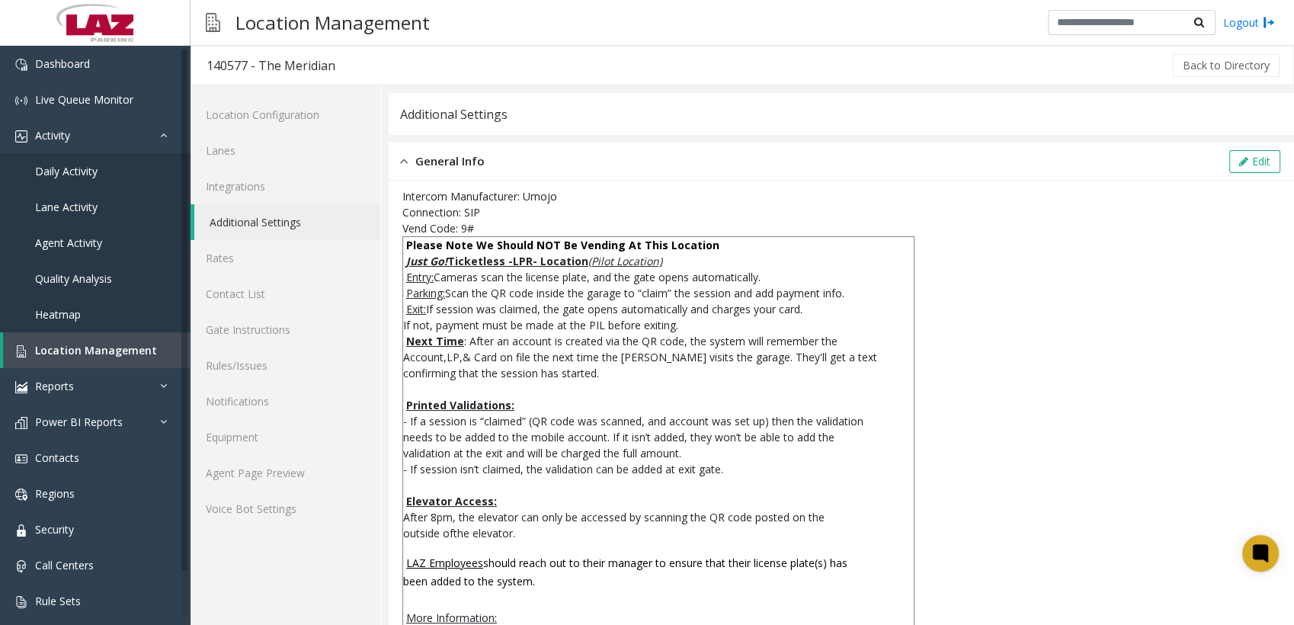
click at [1225, 176] on div "General Info Edit" at bounding box center [841, 162] width 905 height 38
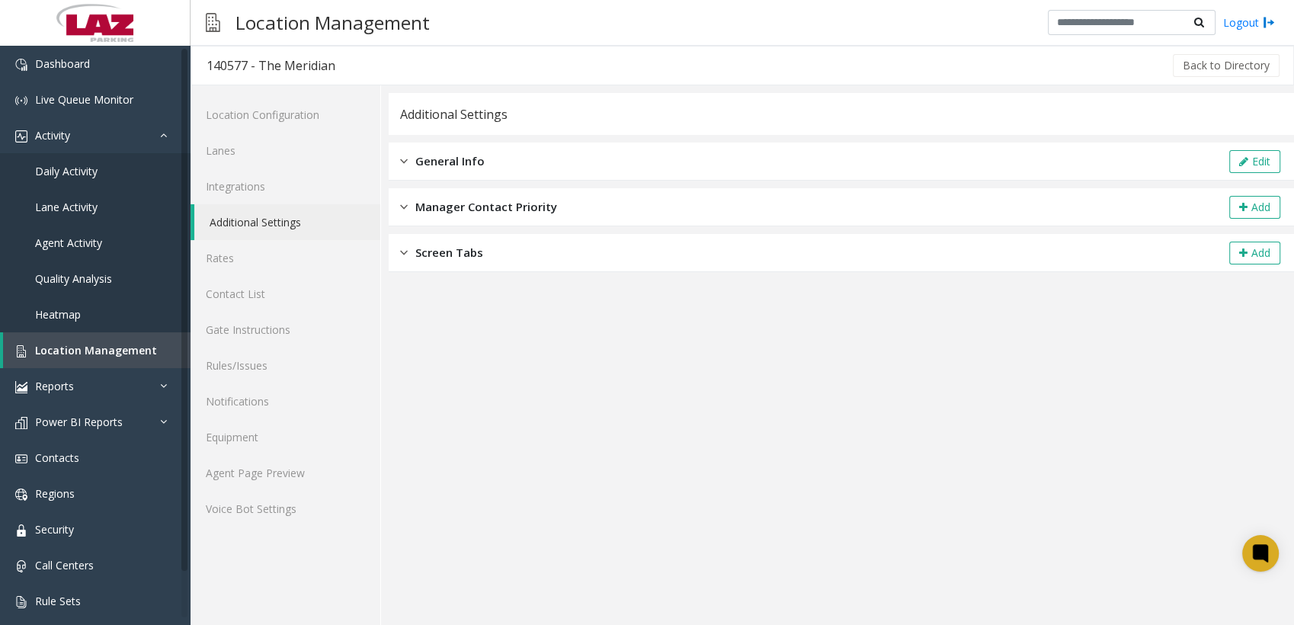
click at [457, 164] on span "General Info" at bounding box center [449, 161] width 69 height 18
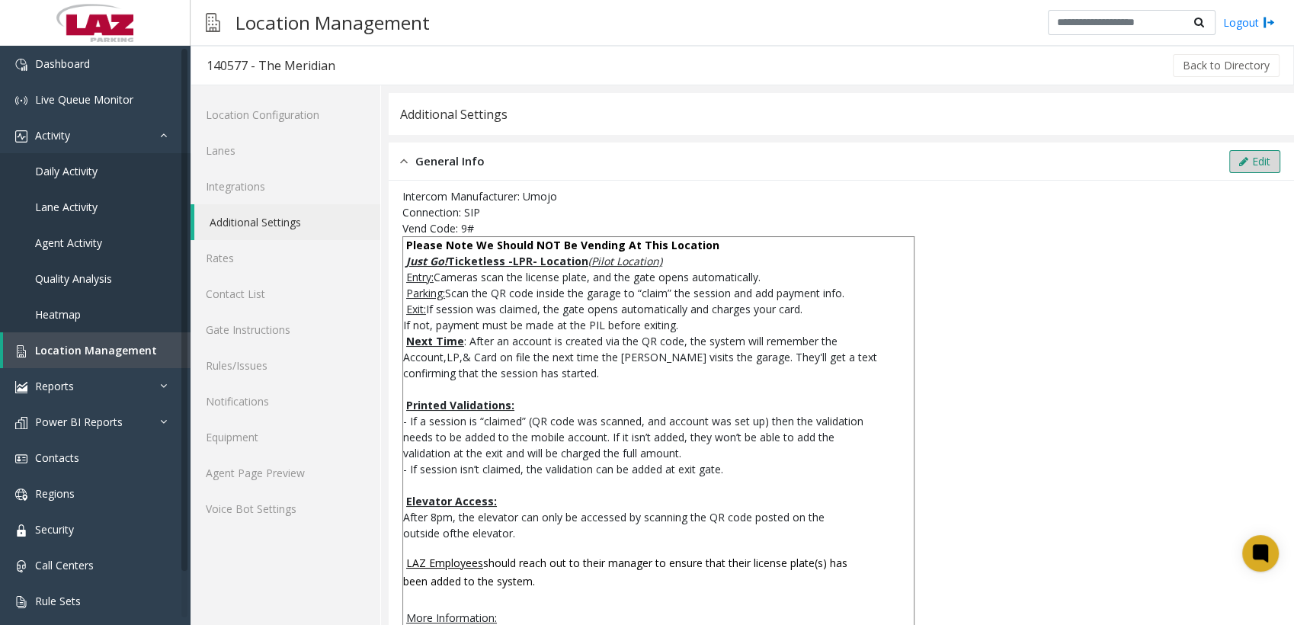
click at [1239, 162] on icon at bounding box center [1243, 161] width 9 height 11
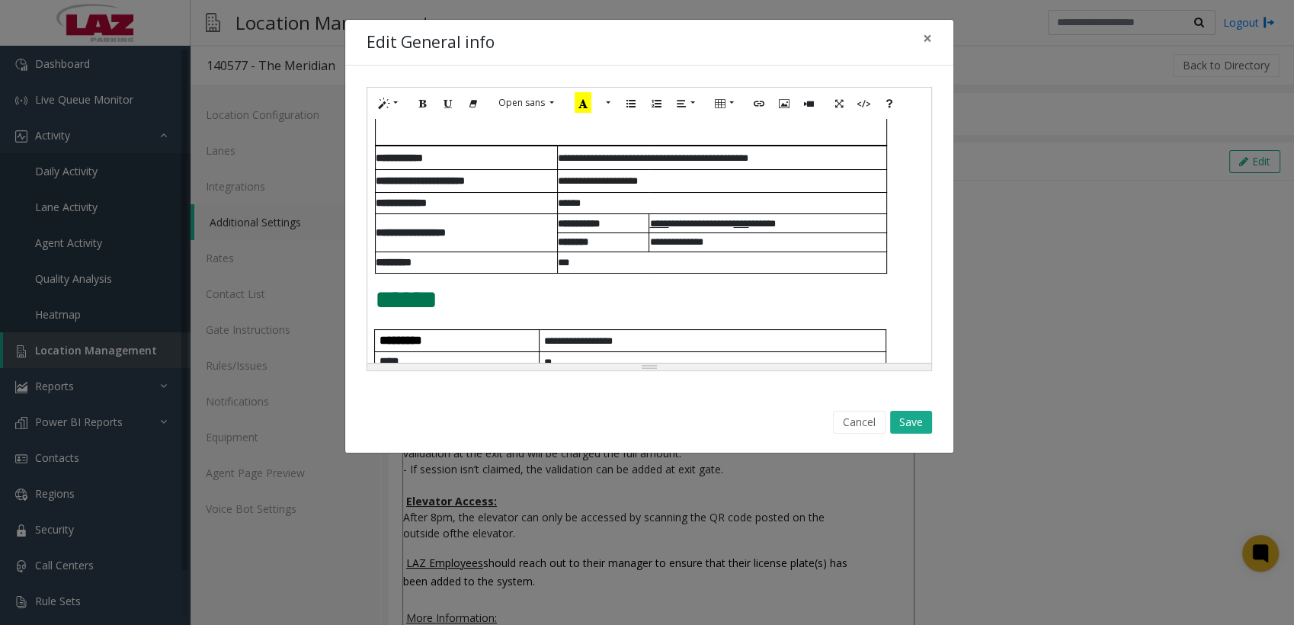
click at [575, 155] on span "**********" at bounding box center [653, 158] width 191 height 10
click at [910, 428] on button "Save" at bounding box center [911, 422] width 42 height 23
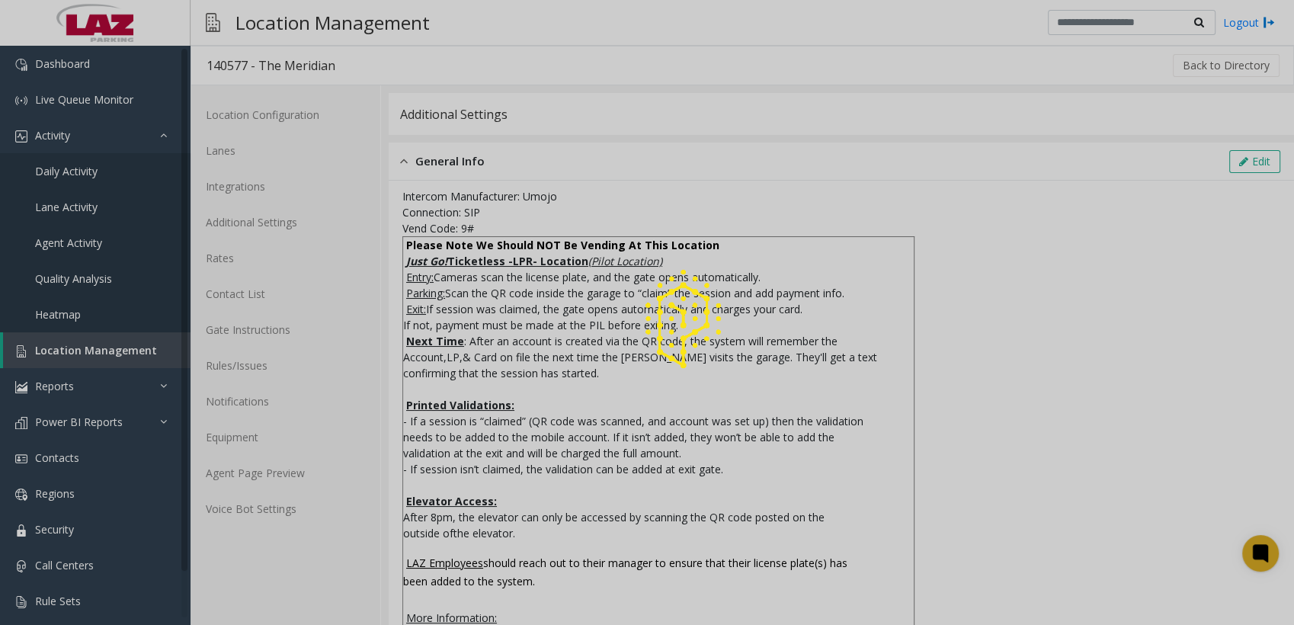
click at [809, 94] on div at bounding box center [647, 312] width 1294 height 625
